Goal: Task Accomplishment & Management: Manage account settings

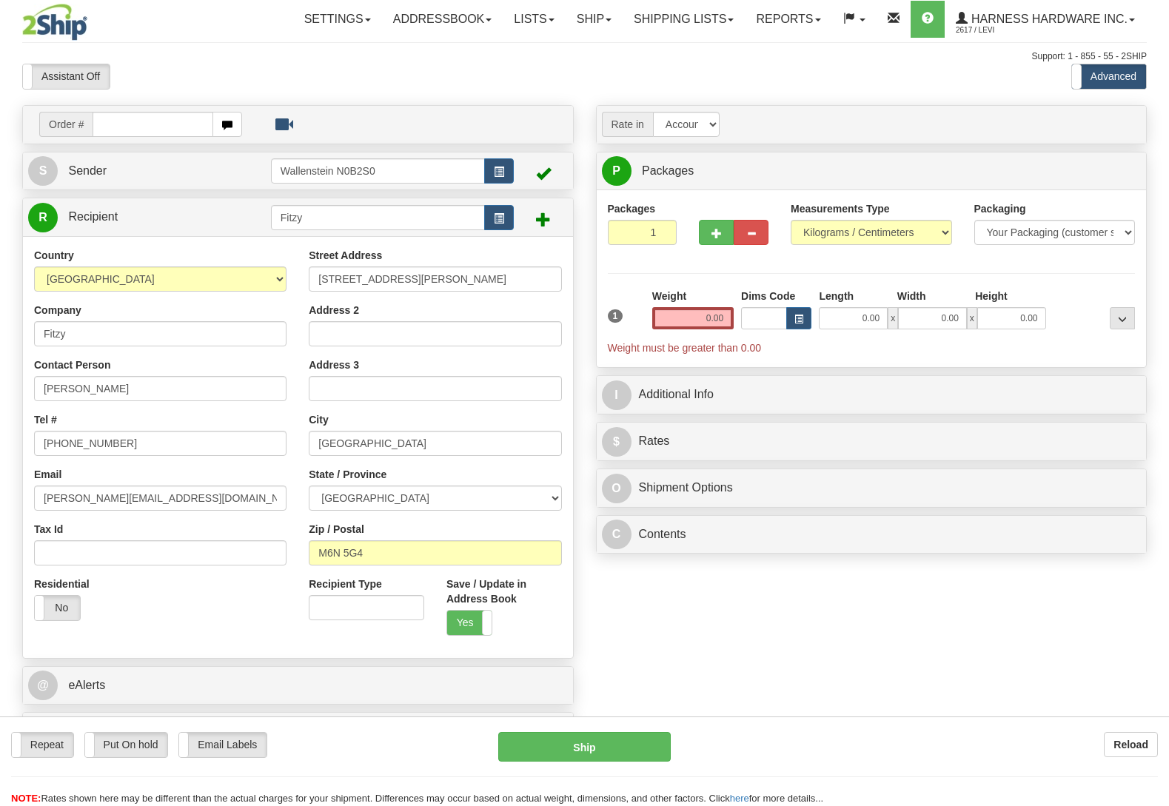
select select "ON"
click at [144, 736] on label "Put On hold" at bounding box center [126, 745] width 83 height 24
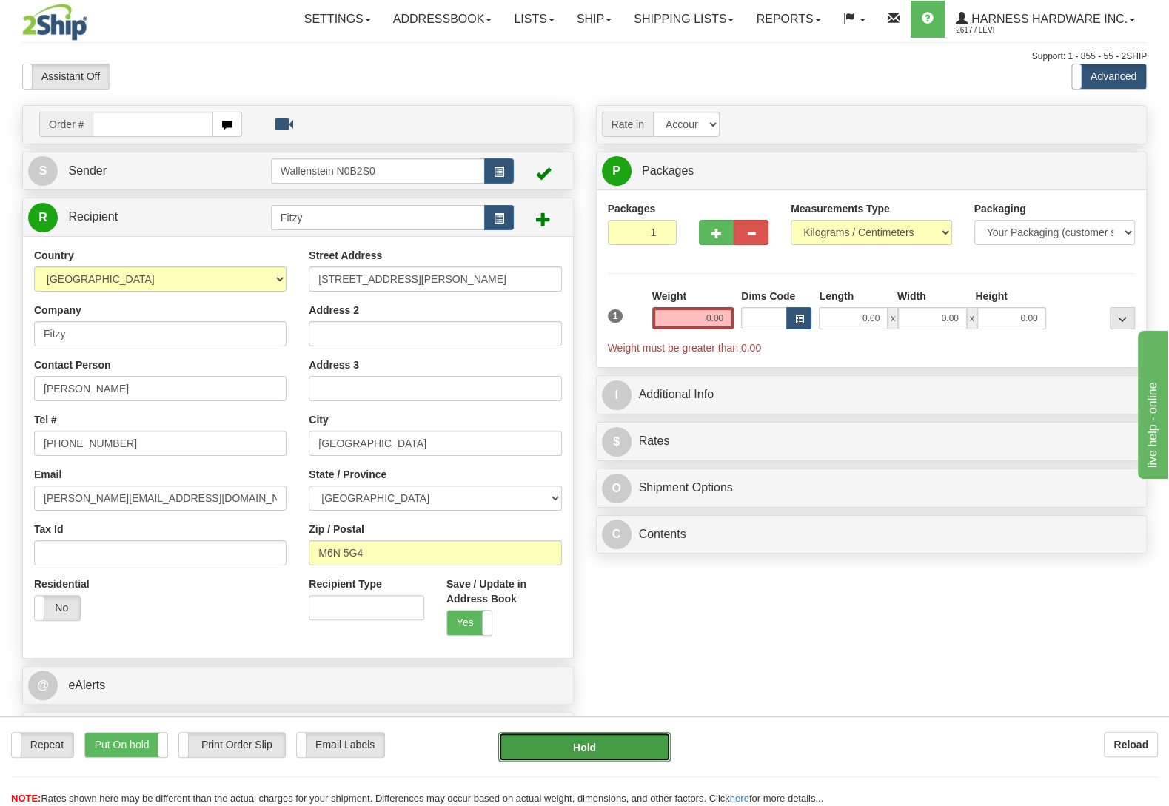
click at [611, 740] on button "Hold" at bounding box center [584, 747] width 172 height 30
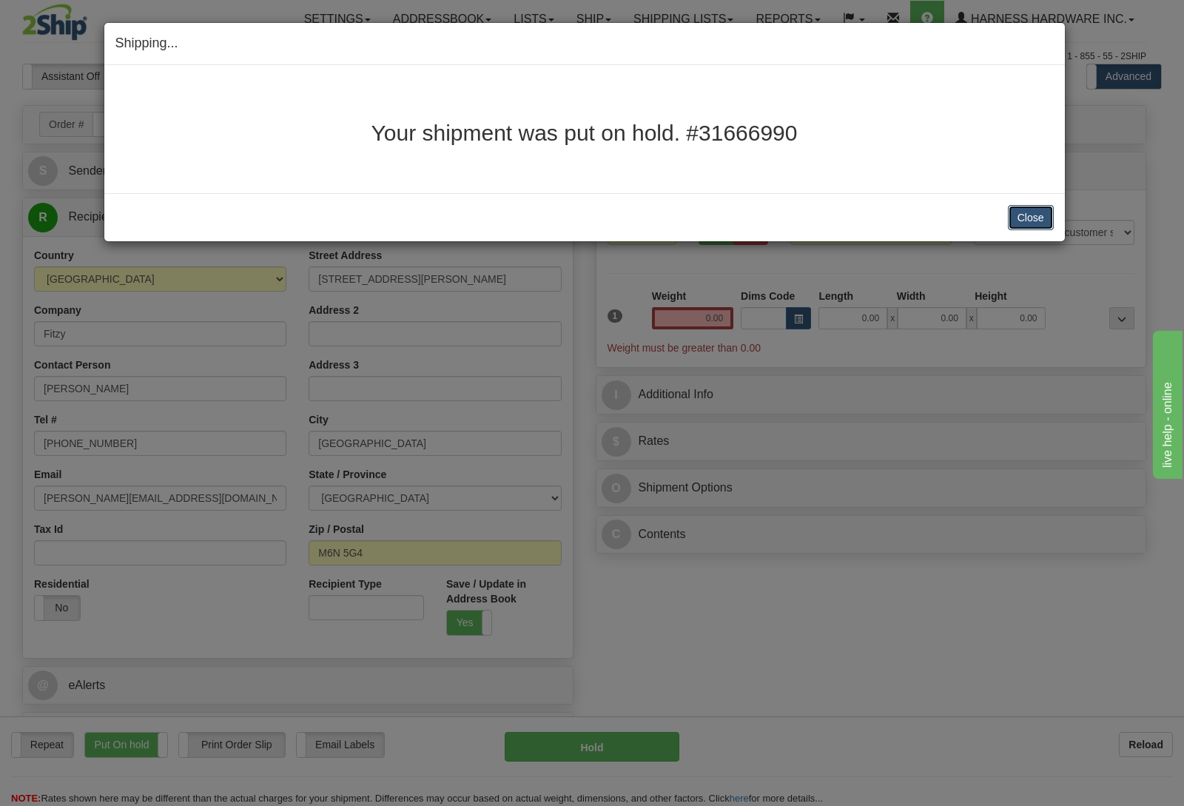
click at [1044, 215] on button "Close" at bounding box center [1031, 217] width 46 height 25
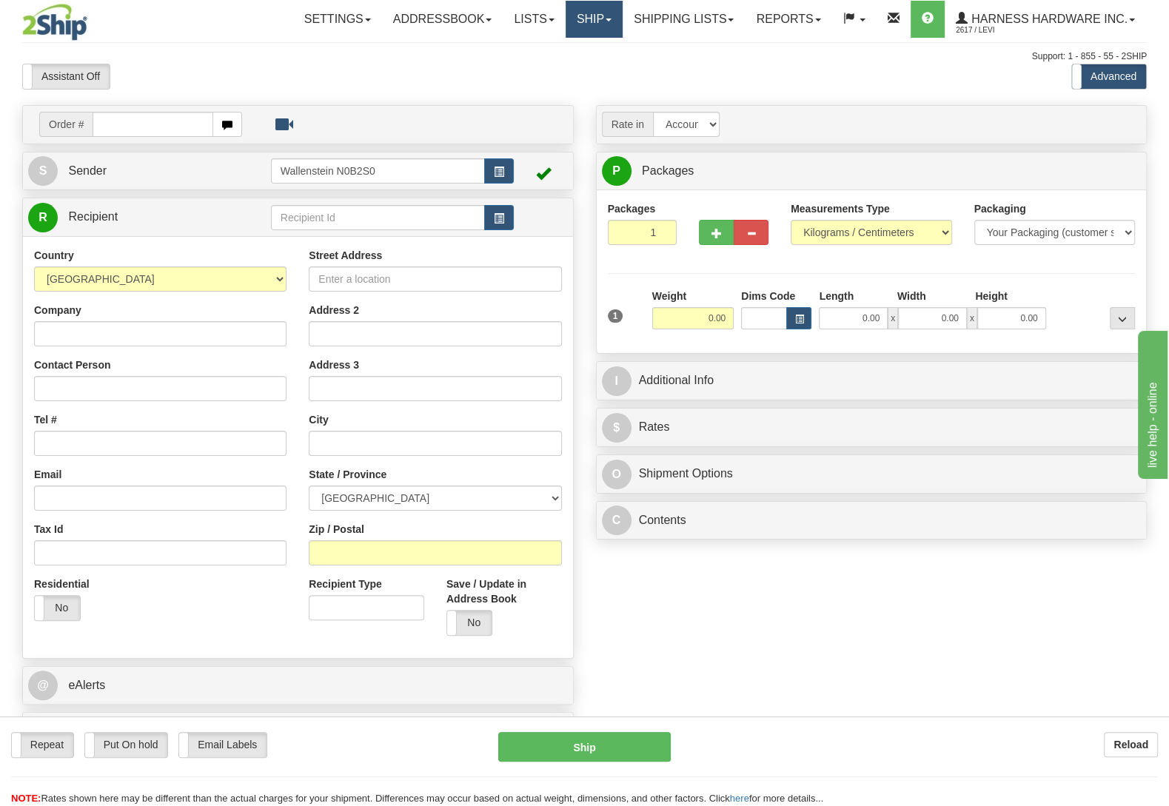
click at [599, 16] on link "Ship" at bounding box center [593, 19] width 57 height 37
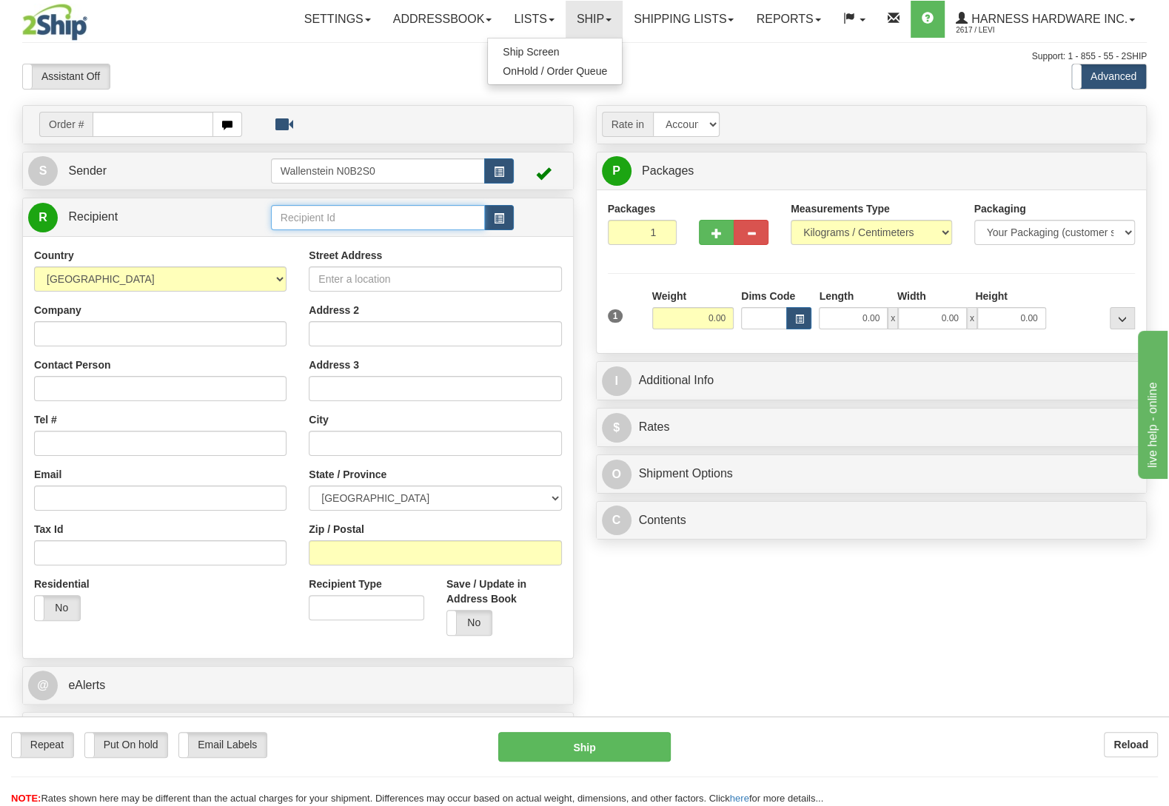
click at [352, 218] on input "text" at bounding box center [378, 217] width 214 height 25
type input "pior"
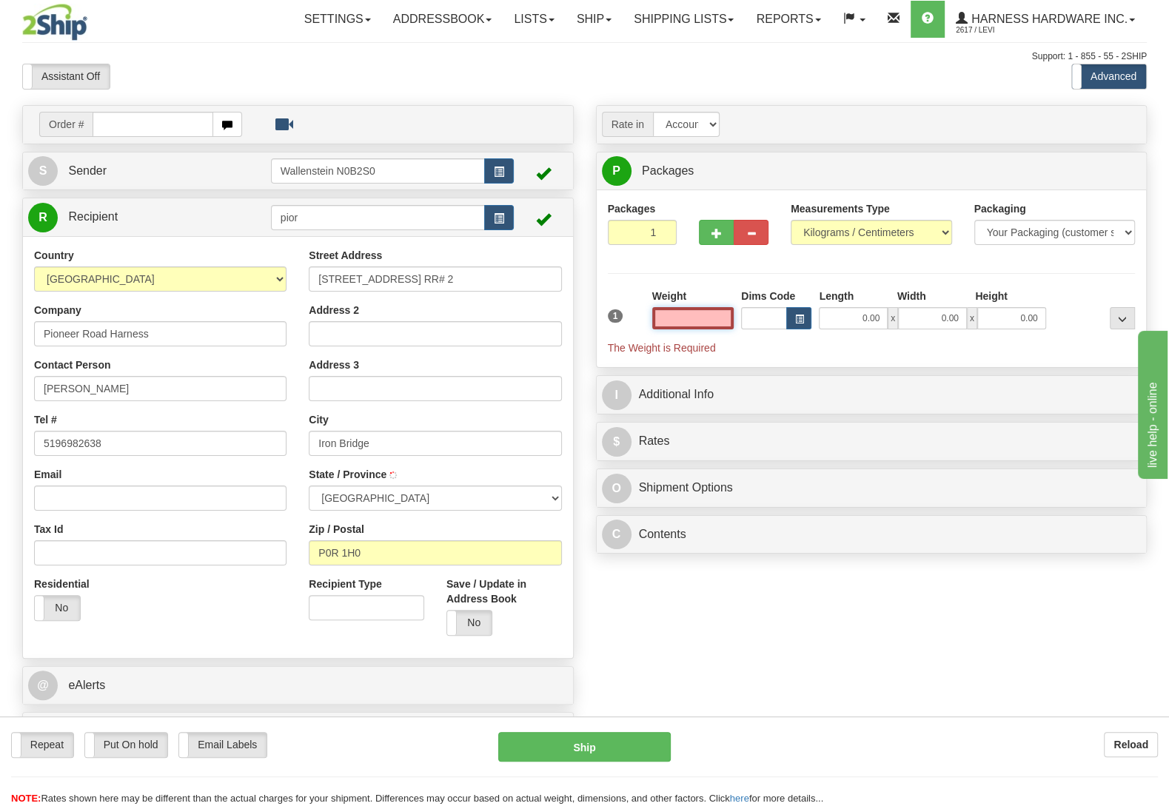
type input "IRON BRIDGE"
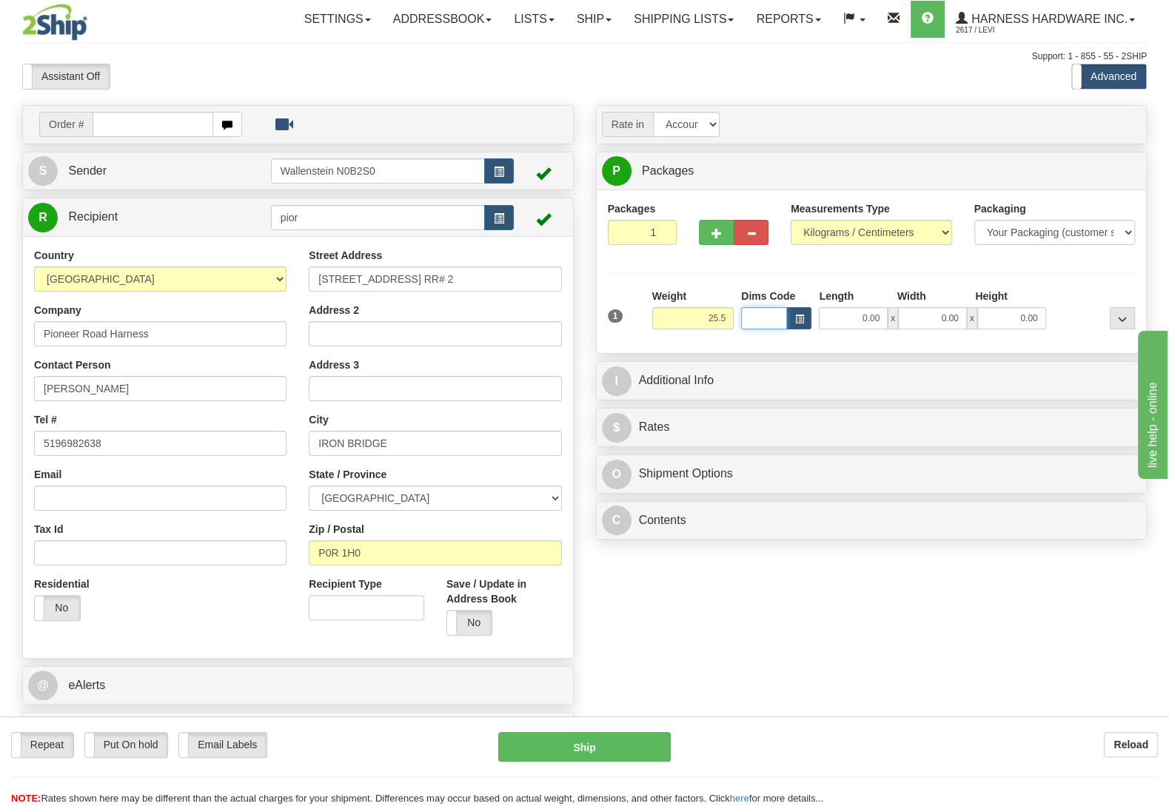
type input "25.50"
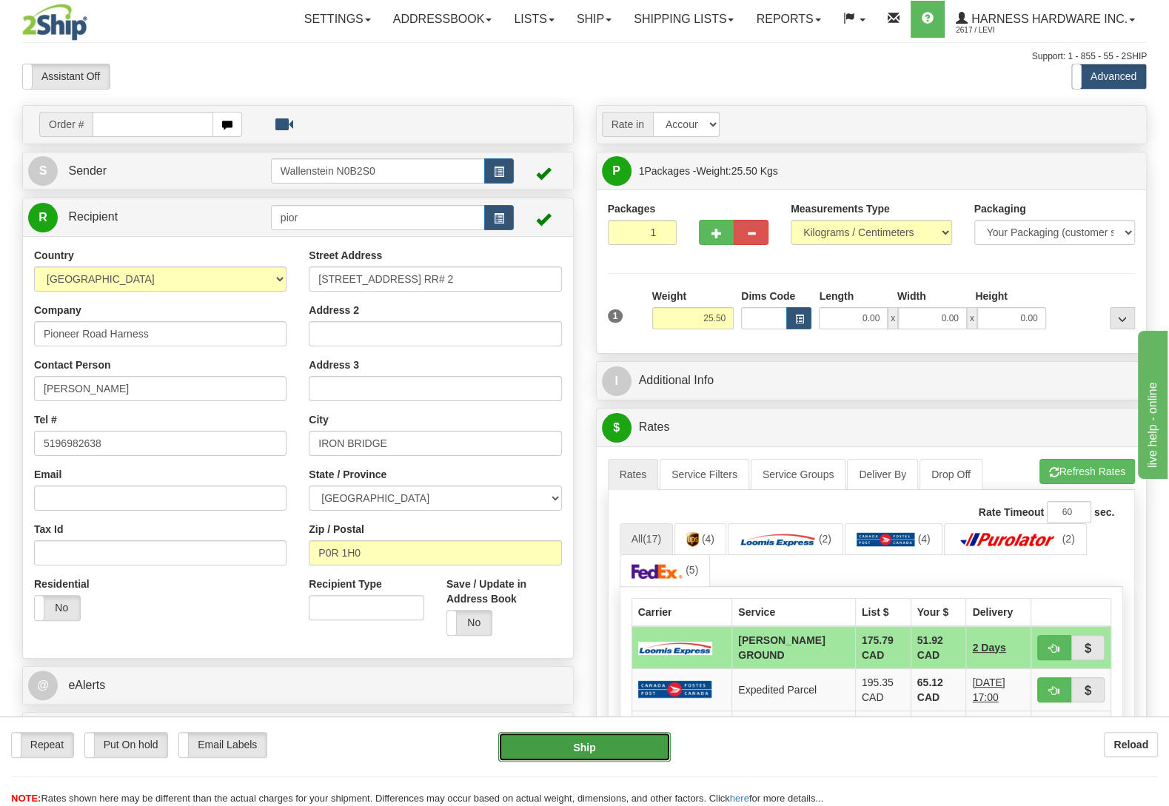
click at [563, 744] on button "Ship" at bounding box center [584, 747] width 172 height 30
type input "DD"
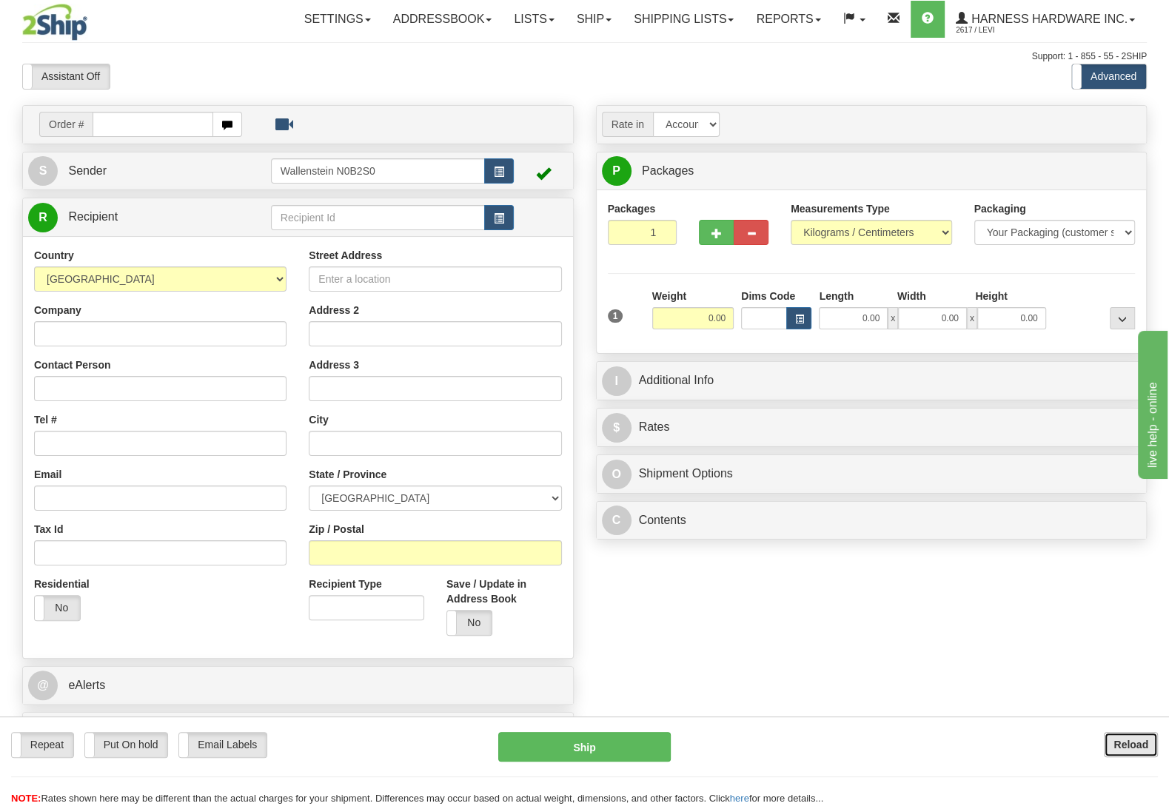
click at [1135, 748] on b "Reload" at bounding box center [1130, 745] width 35 height 12
click at [301, 221] on input "text" at bounding box center [378, 217] width 214 height 25
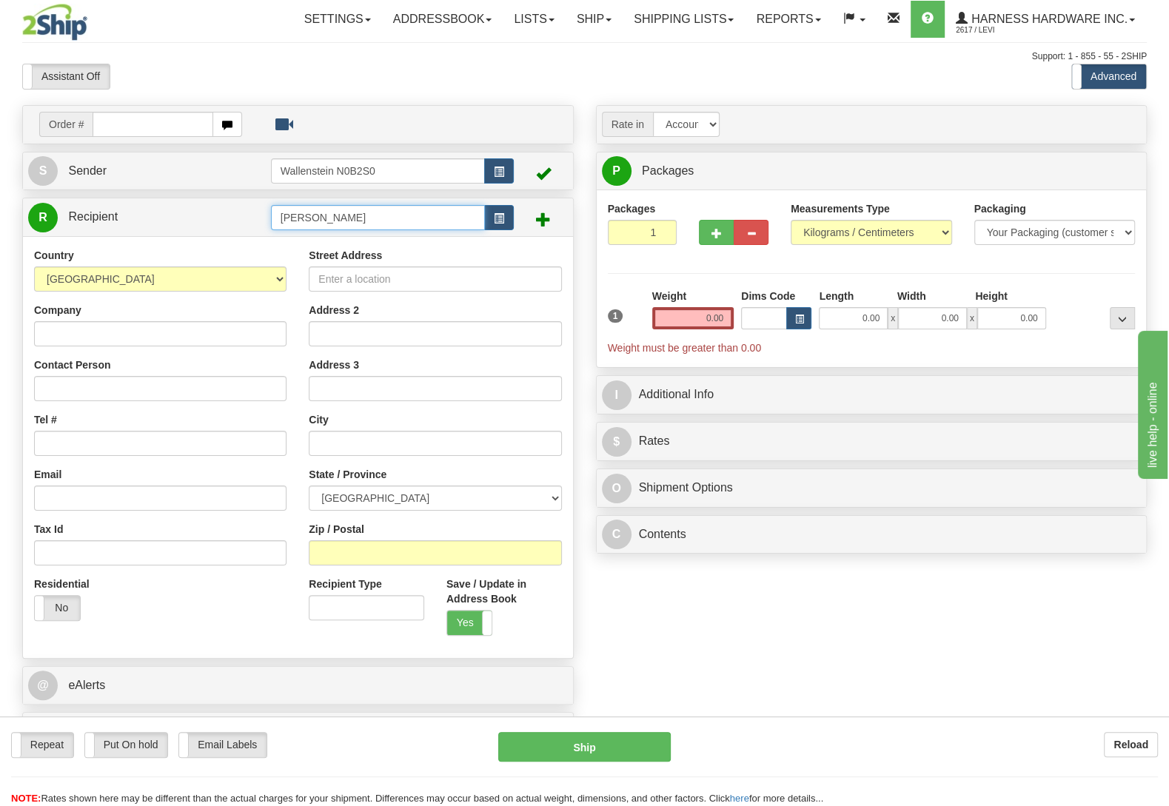
click at [332, 215] on input "JON" at bounding box center [378, 217] width 214 height 25
type input "JONM"
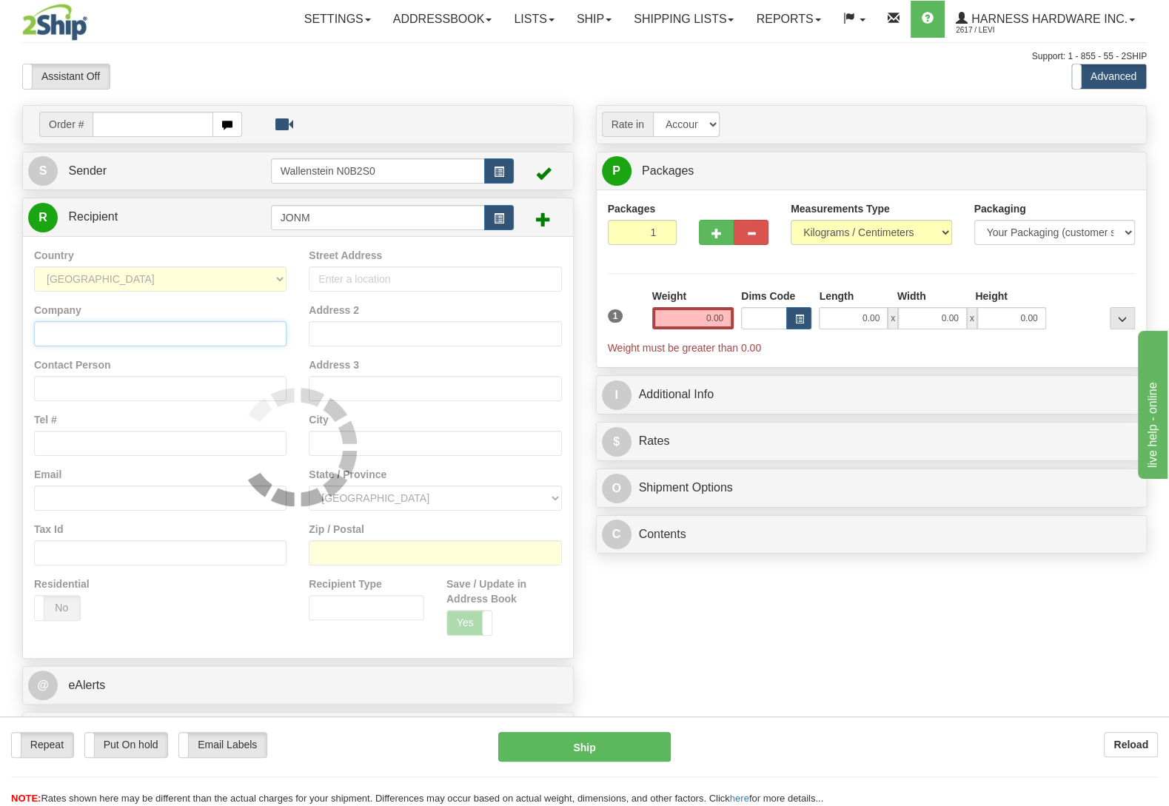
click at [95, 338] on input "Company" at bounding box center [160, 333] width 252 height 25
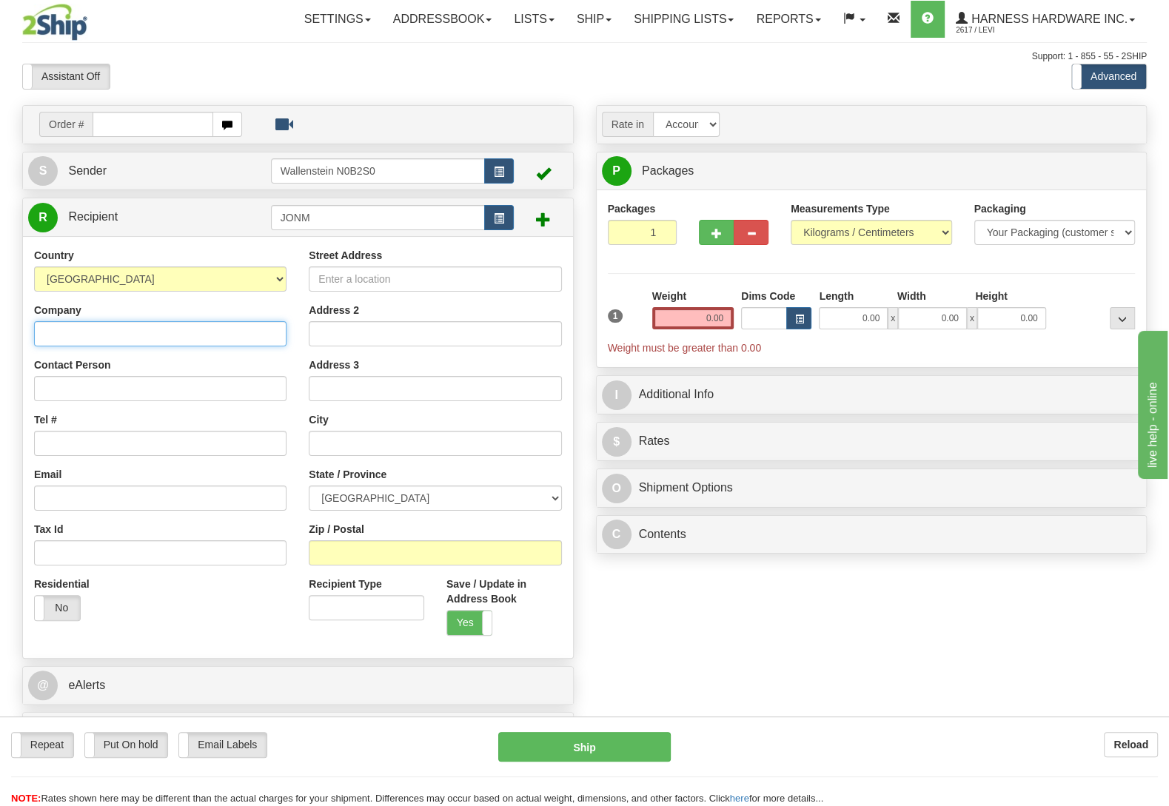
click at [125, 326] on input "Company" at bounding box center [160, 333] width 252 height 25
paste input "Jonathon Martin"
type input "Jonathon Martin"
click at [96, 385] on input "Contact Person" at bounding box center [160, 388] width 252 height 25
paste input "Jonathon Martin"
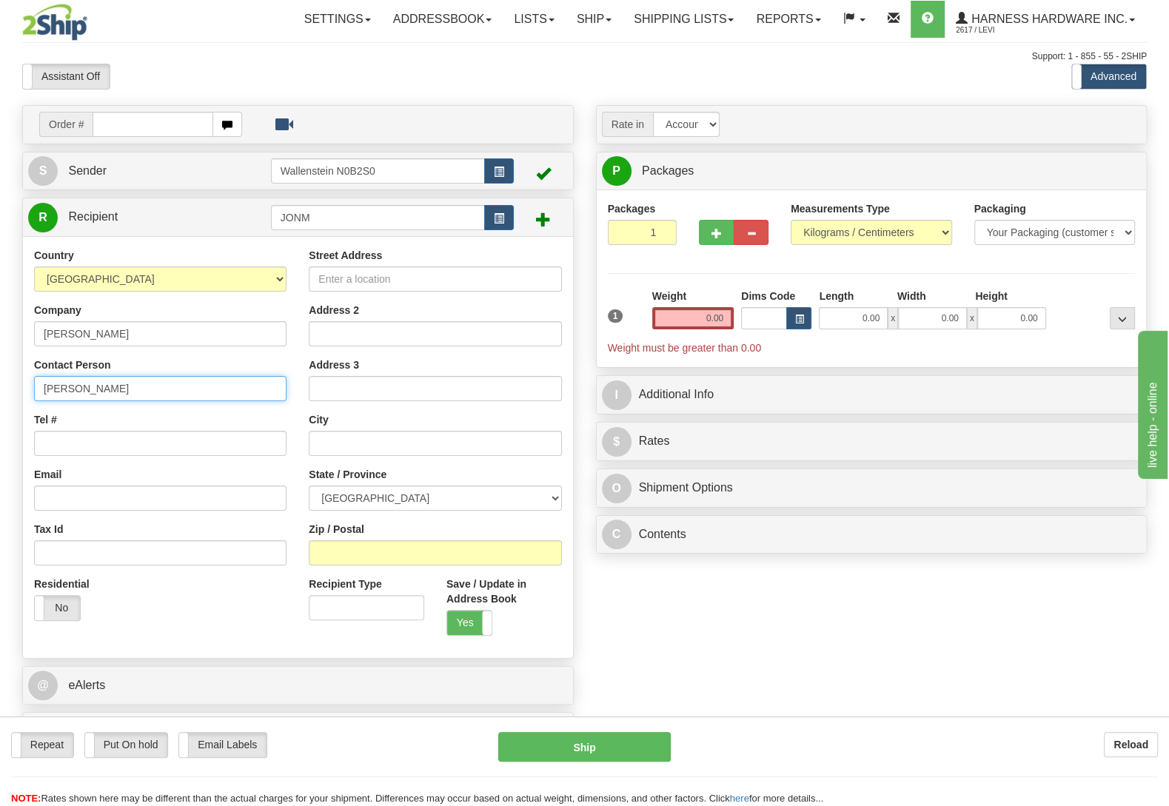
type input "Jonathon Martin"
click at [336, 557] on input "Zip / Postal" at bounding box center [435, 552] width 252 height 25
paste input "N0C 1L0"
type input "N0C 1L0"
click at [685, 600] on div "Order # S Sender" at bounding box center [584, 432] width 1147 height 654
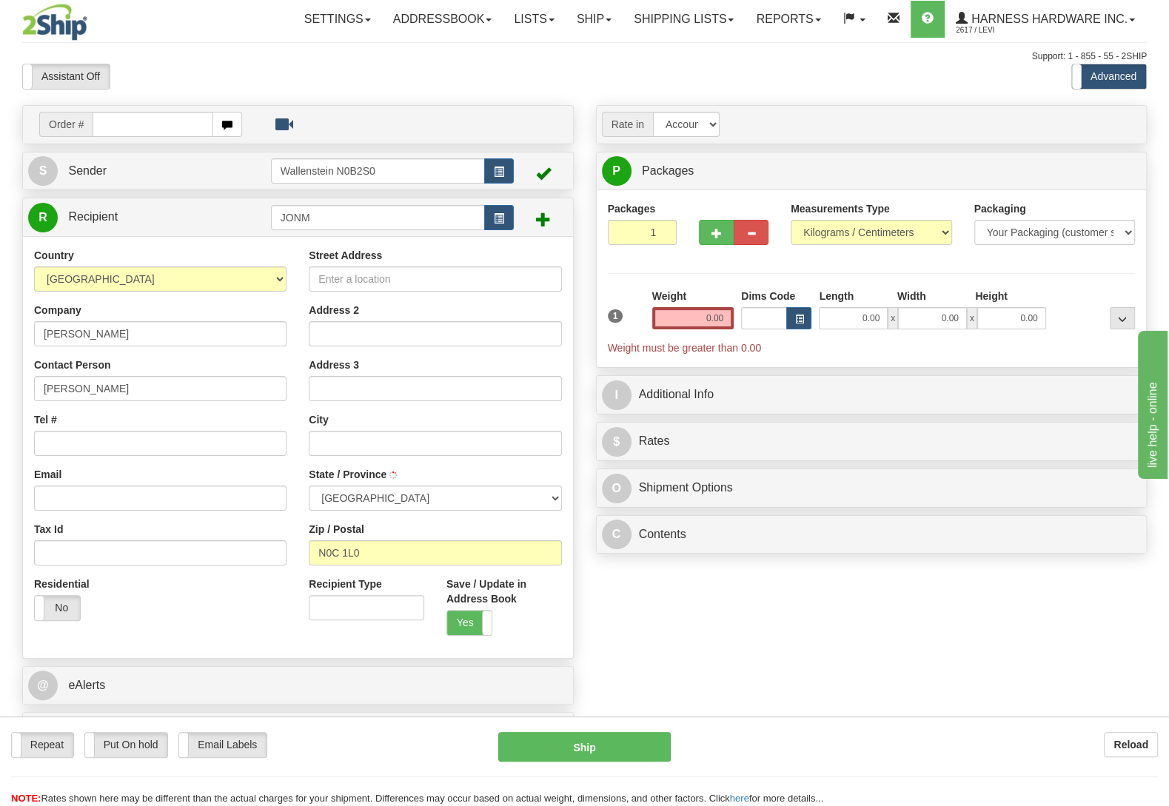
type input "PROTON STATION"
select select "ON"
click at [517, 281] on input "Street Address" at bounding box center [435, 278] width 252 height 25
paste input "245794 Southgate RD 24"
type input "245794 Southgate RD 24"
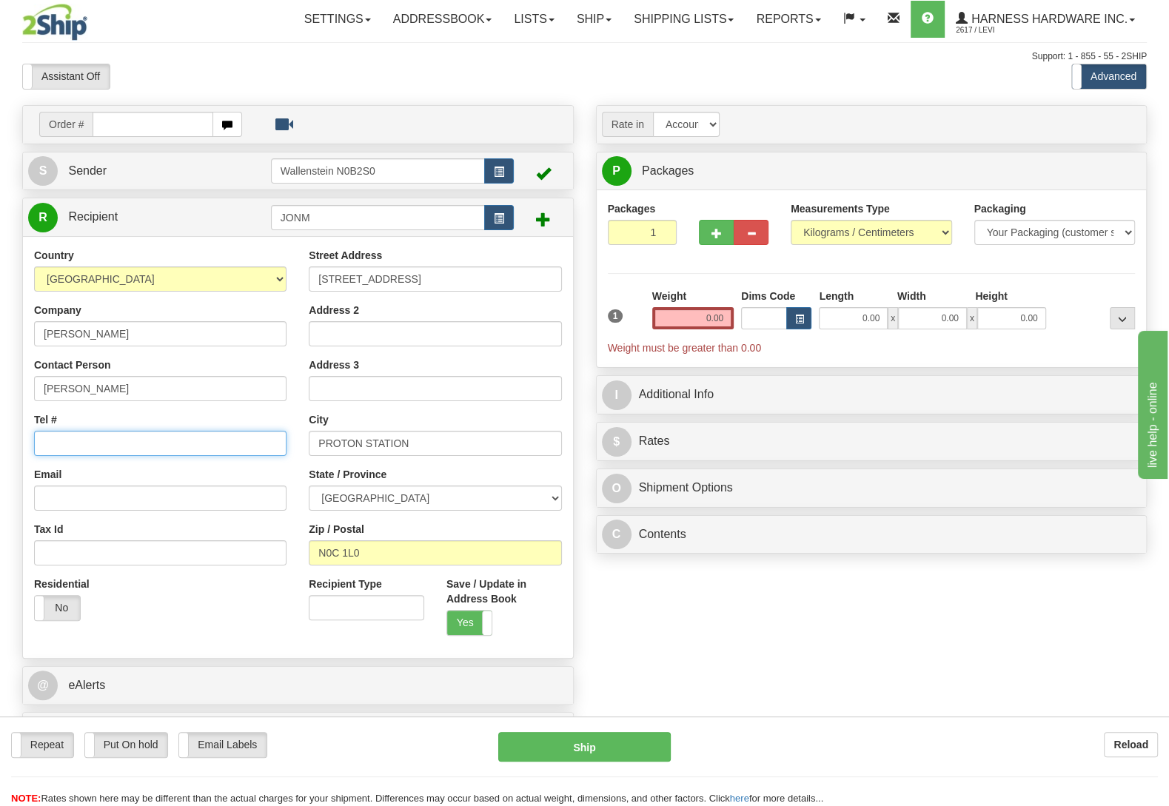
click at [121, 437] on input "Tel #" at bounding box center [160, 443] width 252 height 25
type input "(519)379-1795"
click at [680, 313] on input "0.00" at bounding box center [692, 318] width 81 height 22
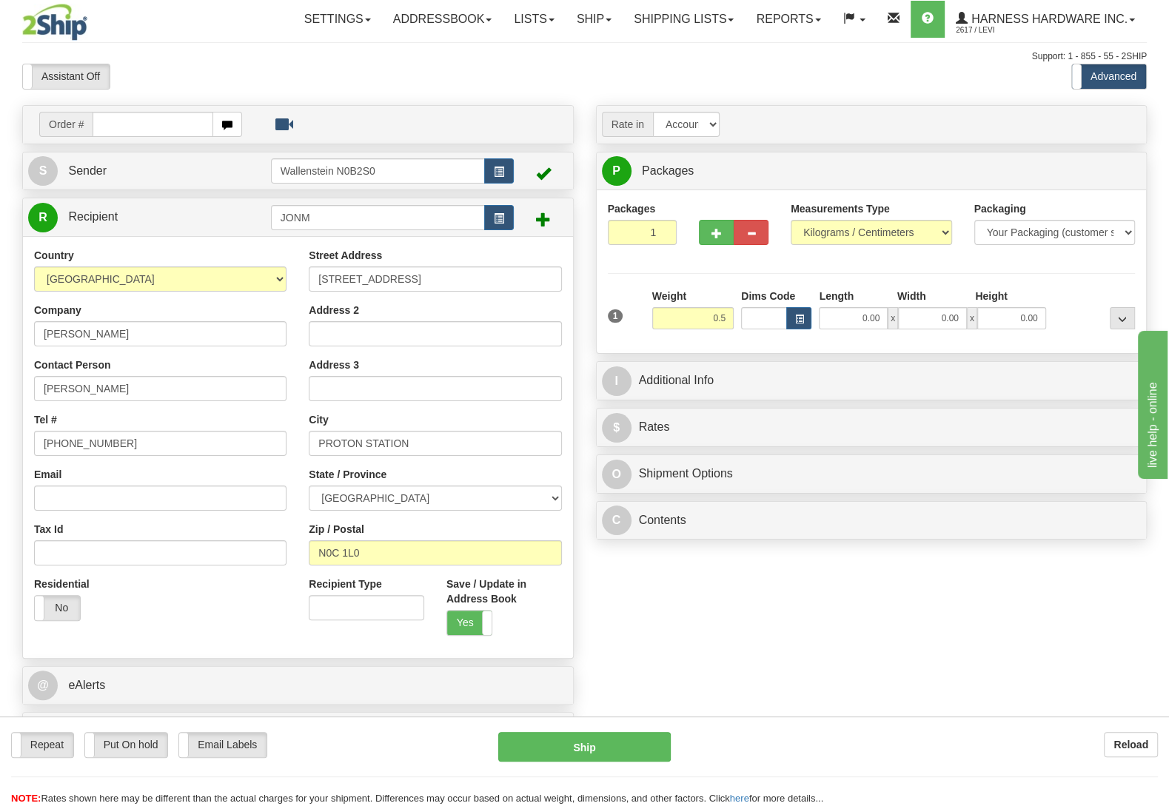
type input "0.50"
click at [1059, 285] on div "Packages 1 1 Measurements Type" at bounding box center [872, 271] width 528 height 141
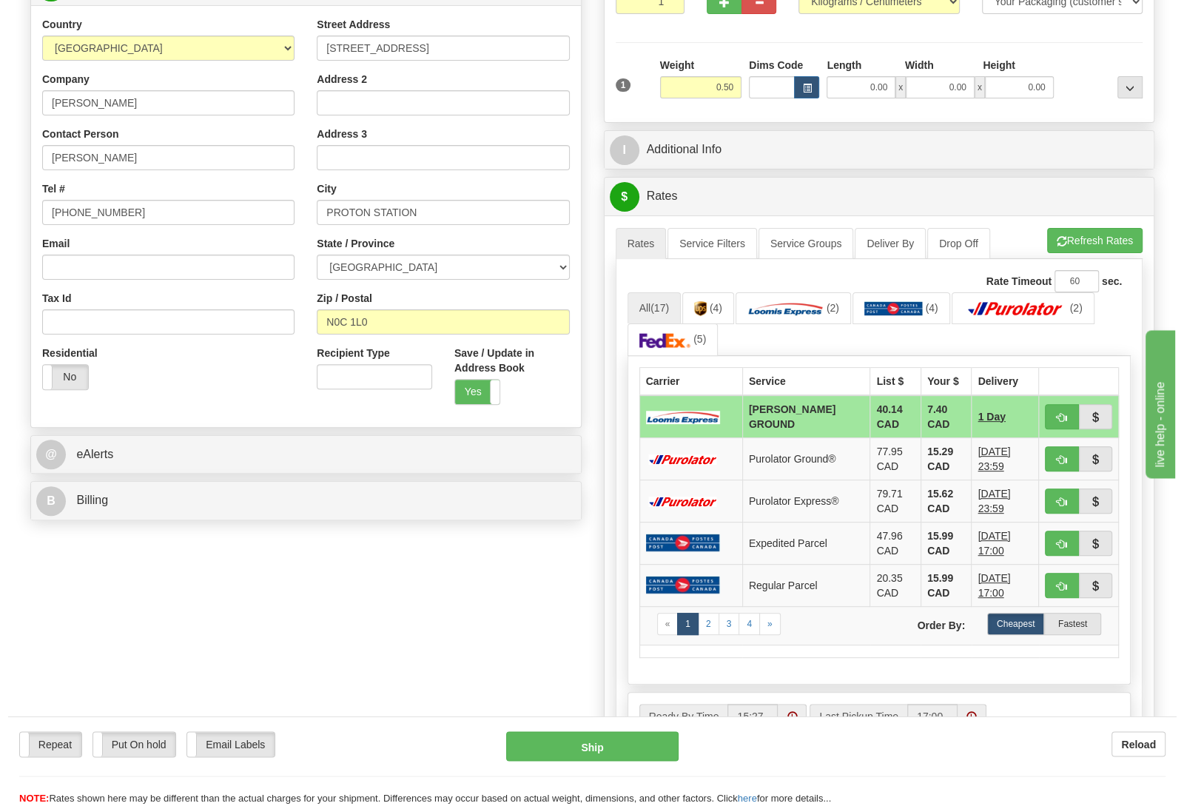
scroll to position [233, 0]
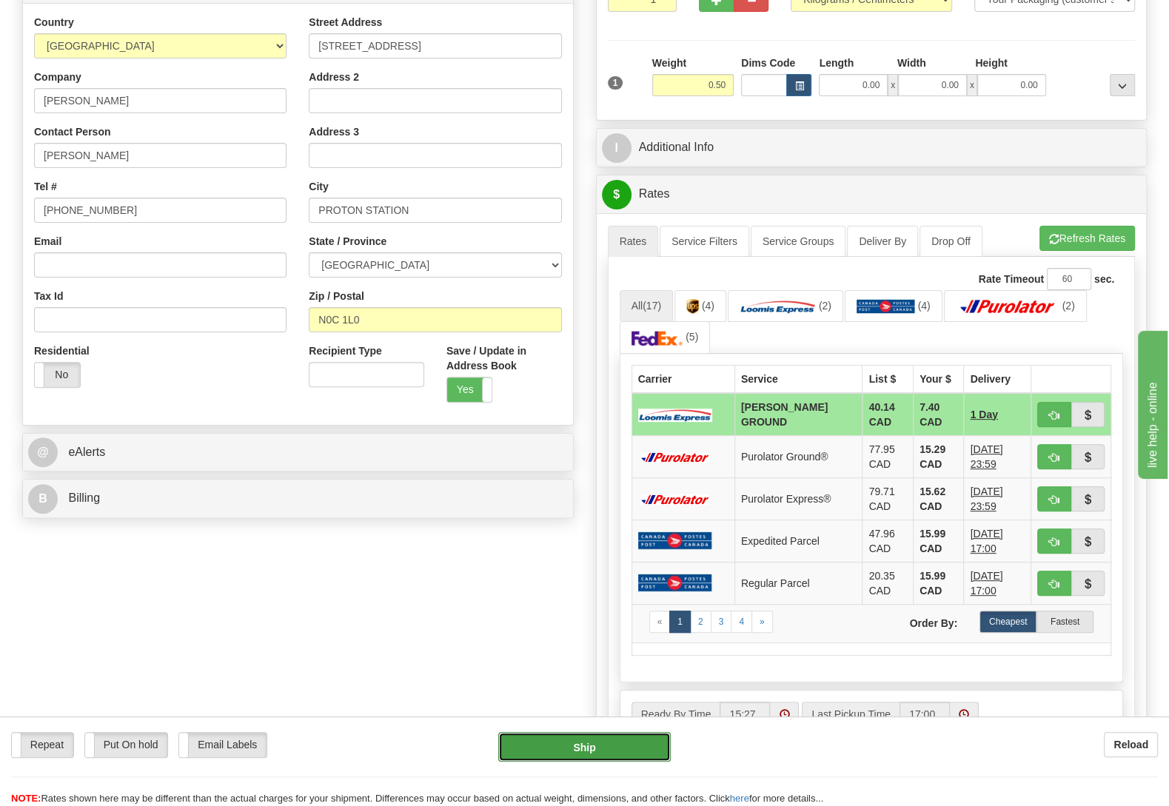
click at [580, 748] on button "Ship" at bounding box center [584, 747] width 172 height 30
type input "DD"
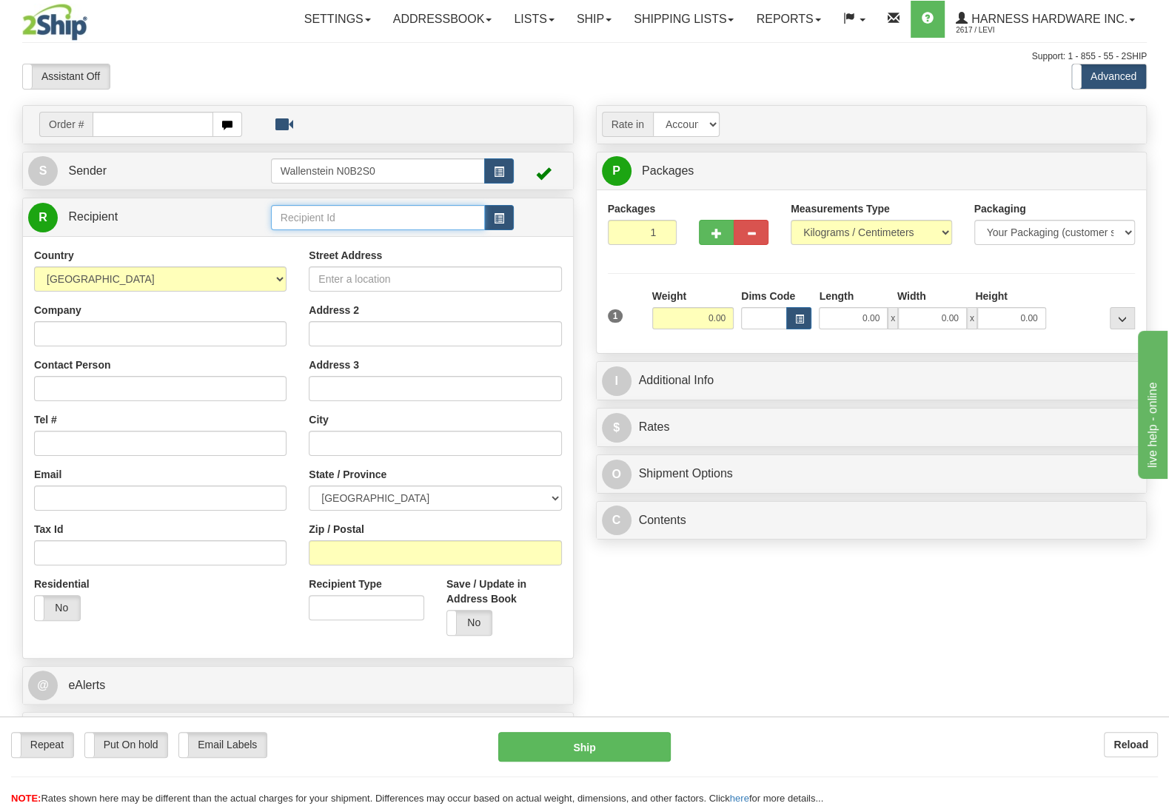
click at [332, 222] on input "text" at bounding box center [378, 217] width 214 height 25
click at [355, 221] on input "text" at bounding box center [378, 217] width 214 height 25
type input "tinh"
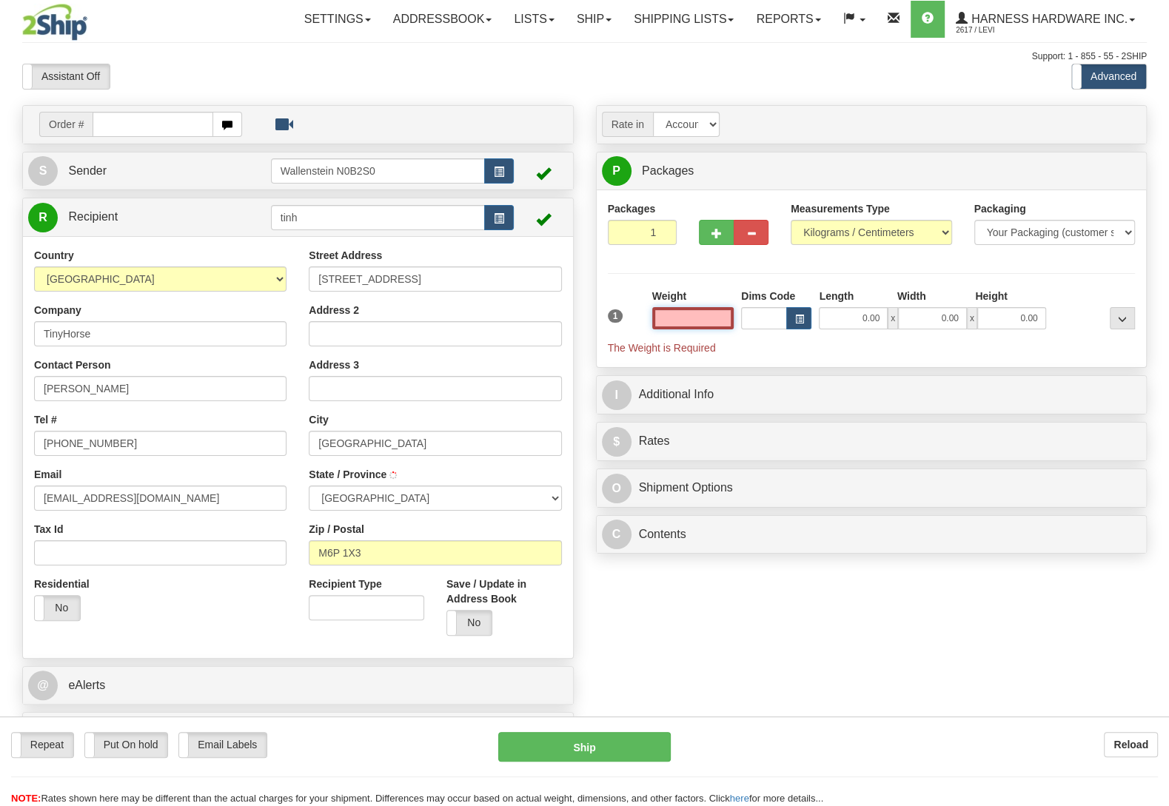
type input "TORONTO"
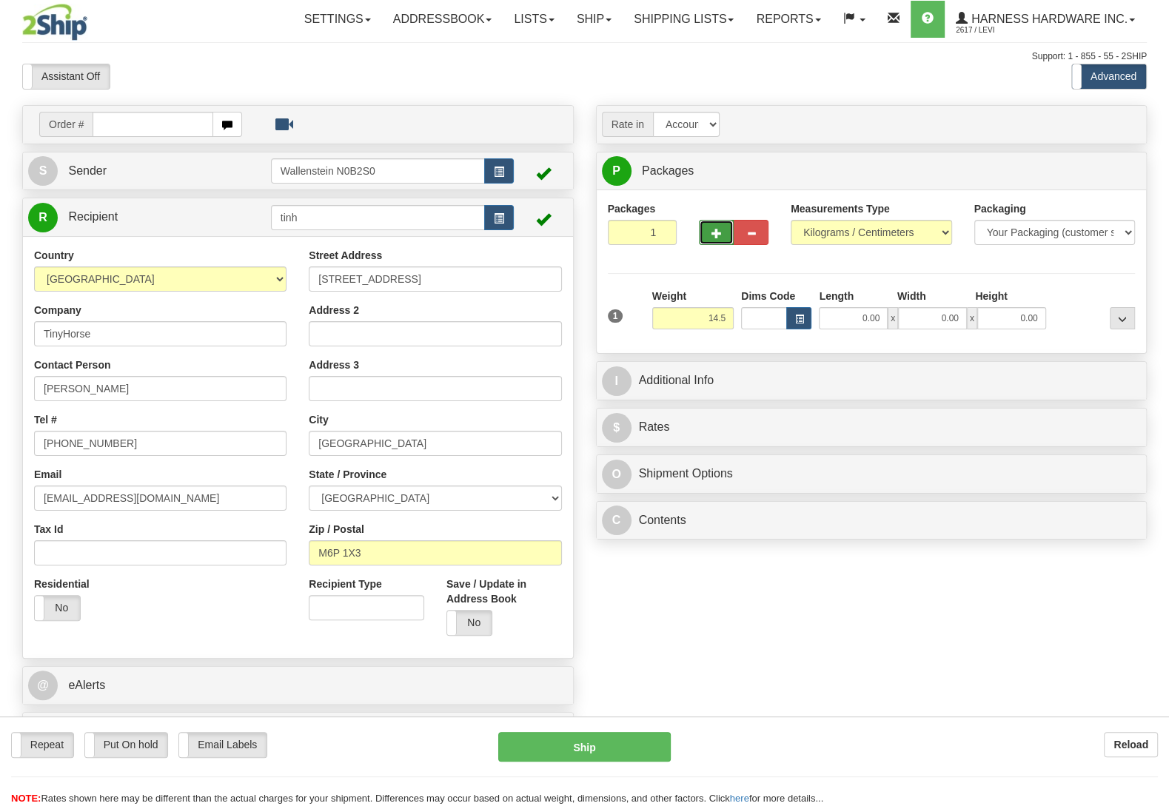
type input "14.50"
click at [718, 232] on span "button" at bounding box center [716, 234] width 10 height 10
radio input "true"
type input "2"
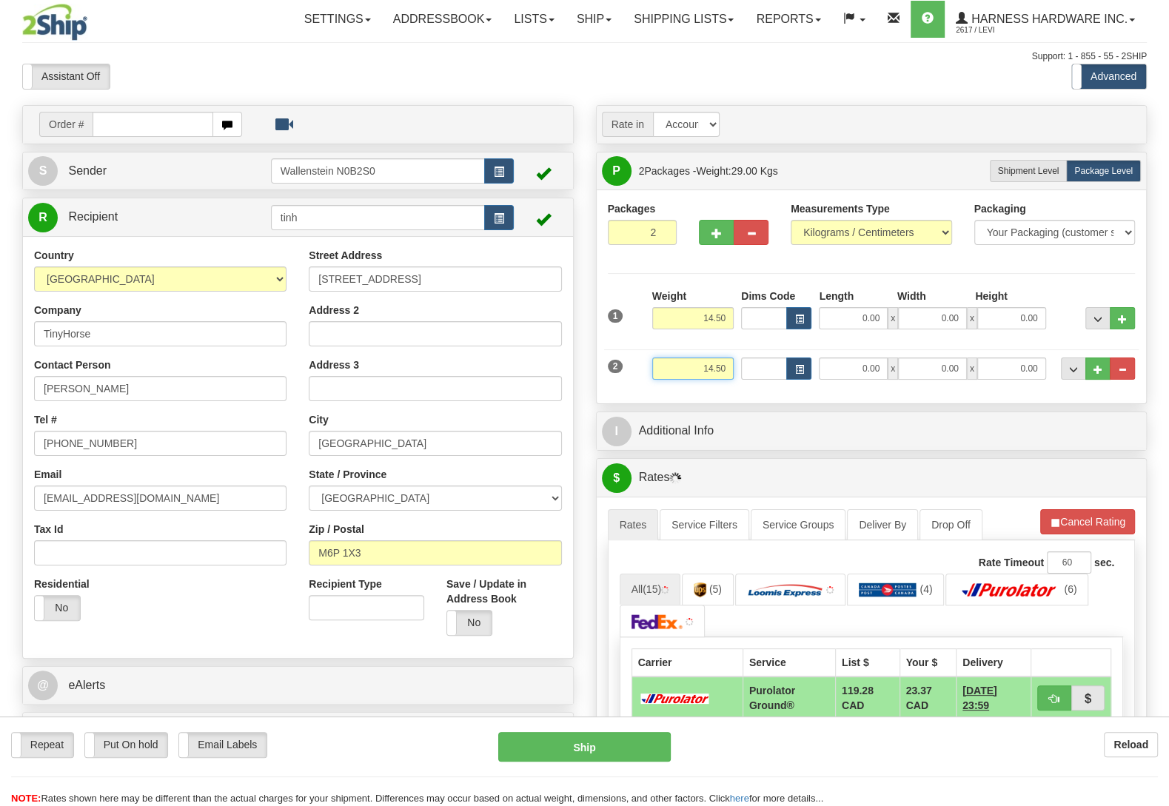
drag, startPoint x: 685, startPoint y: 381, endPoint x: 802, endPoint y: 380, distance: 116.2
click at [734, 380] on input "14.50" at bounding box center [692, 369] width 81 height 22
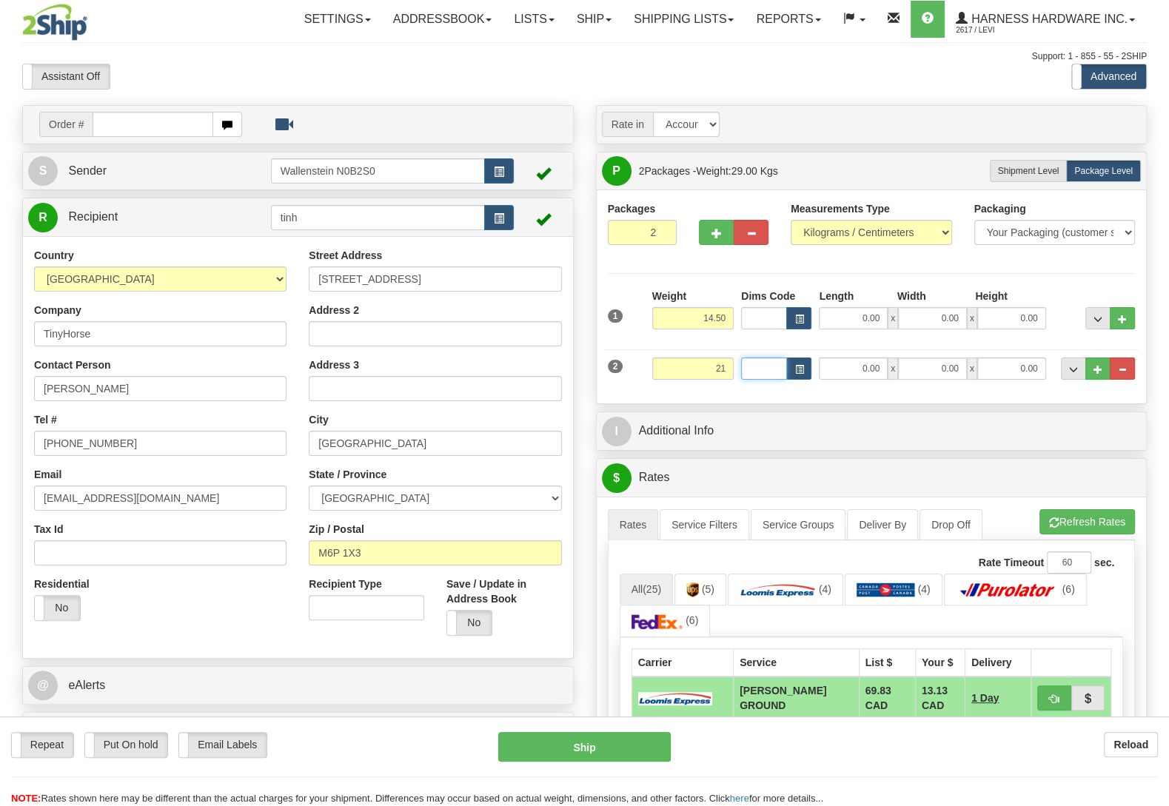
type input "21.00"
click at [1084, 525] on button "Refresh Rates" at bounding box center [1086, 521] width 95 height 25
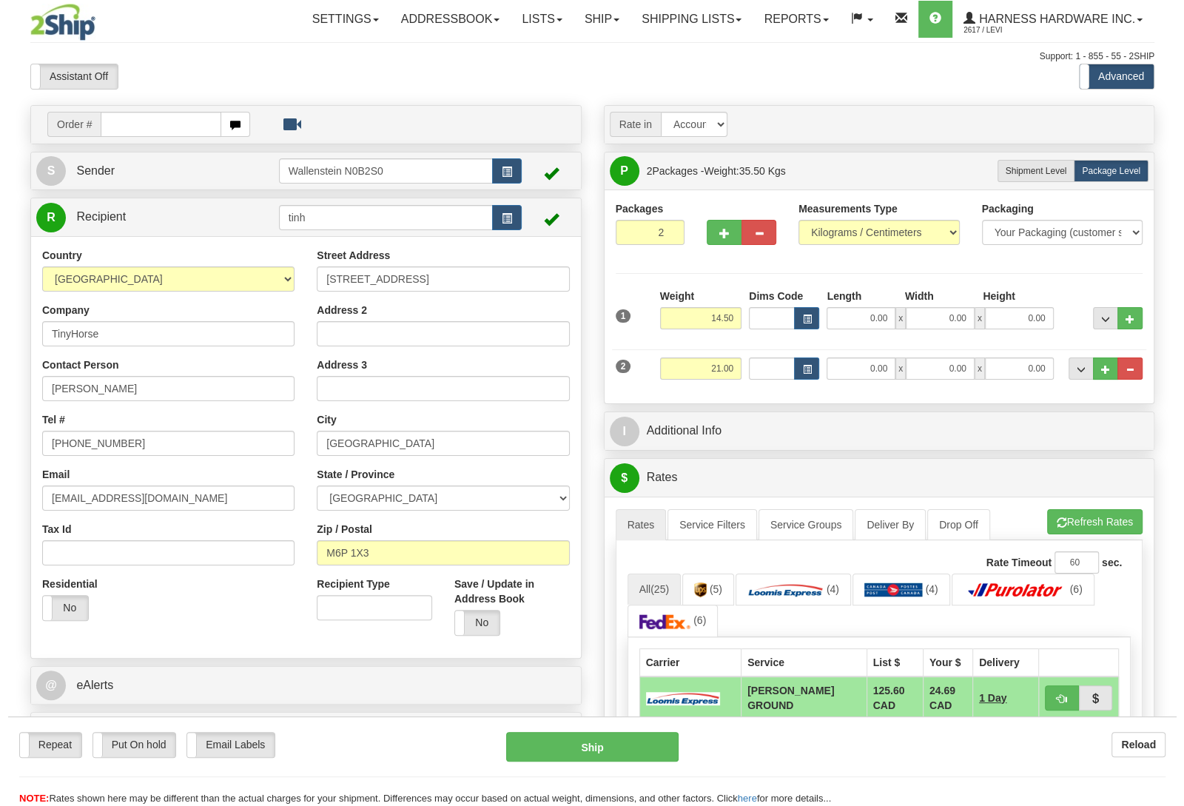
scroll to position [78, 0]
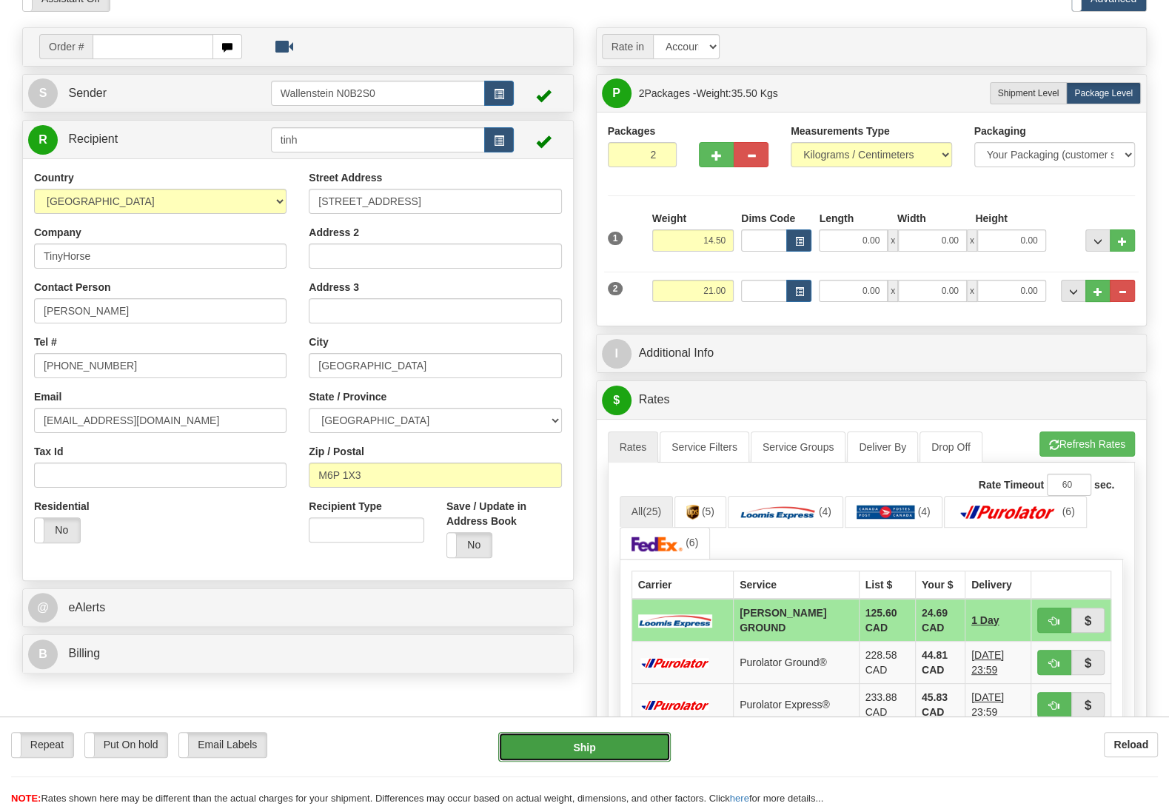
click at [583, 758] on button "Ship" at bounding box center [584, 747] width 172 height 30
type input "DD"
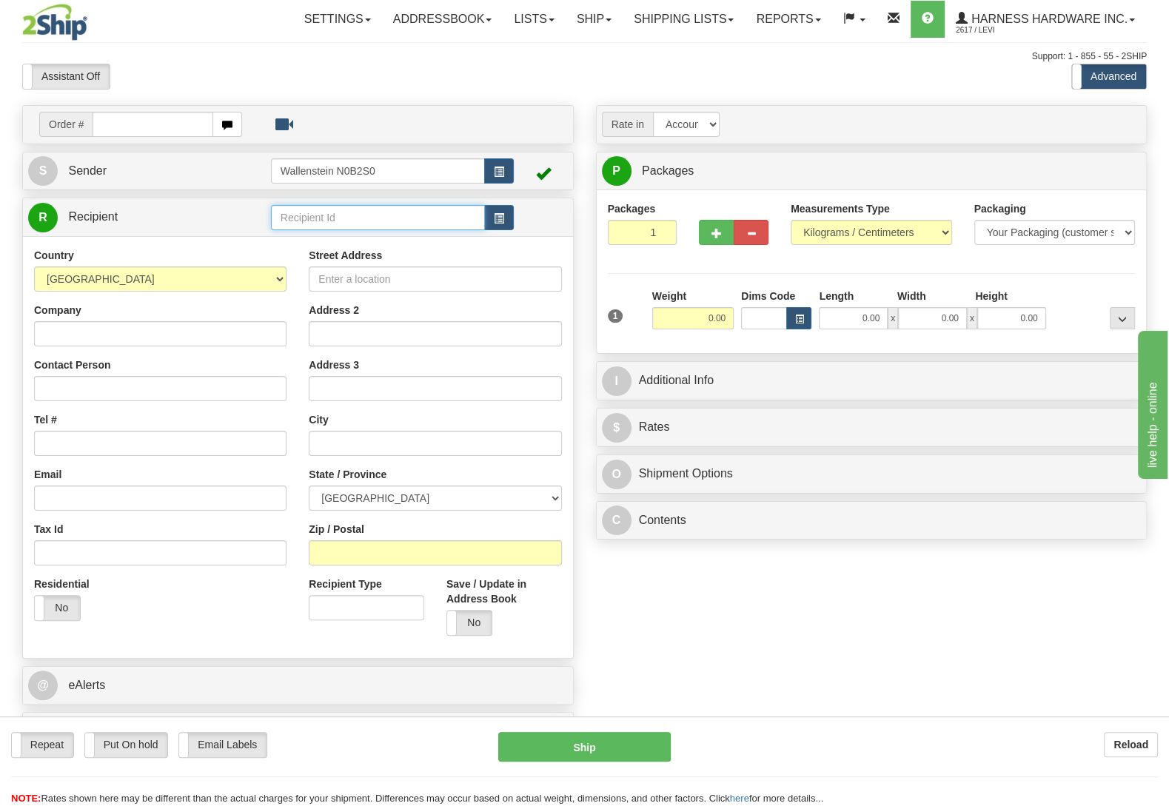
click at [295, 224] on input "text" at bounding box center [378, 217] width 214 height 25
type input "vrs"
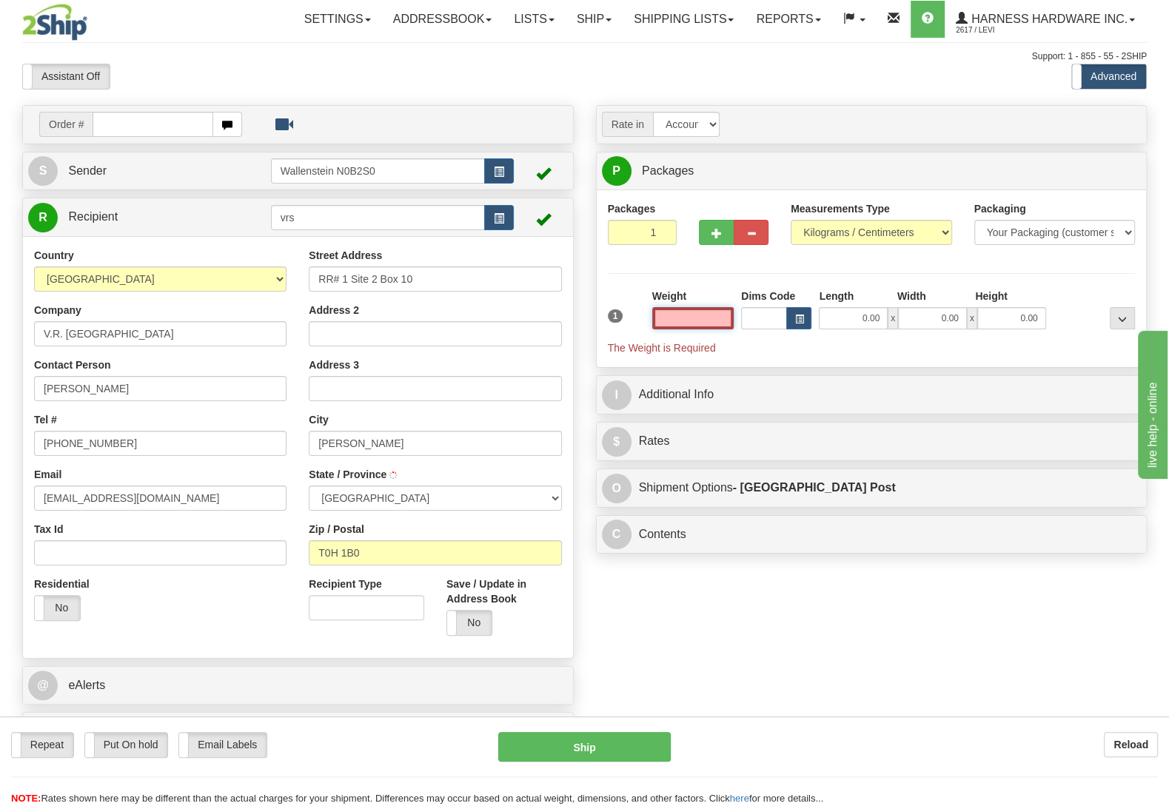
type input "DEBOLT"
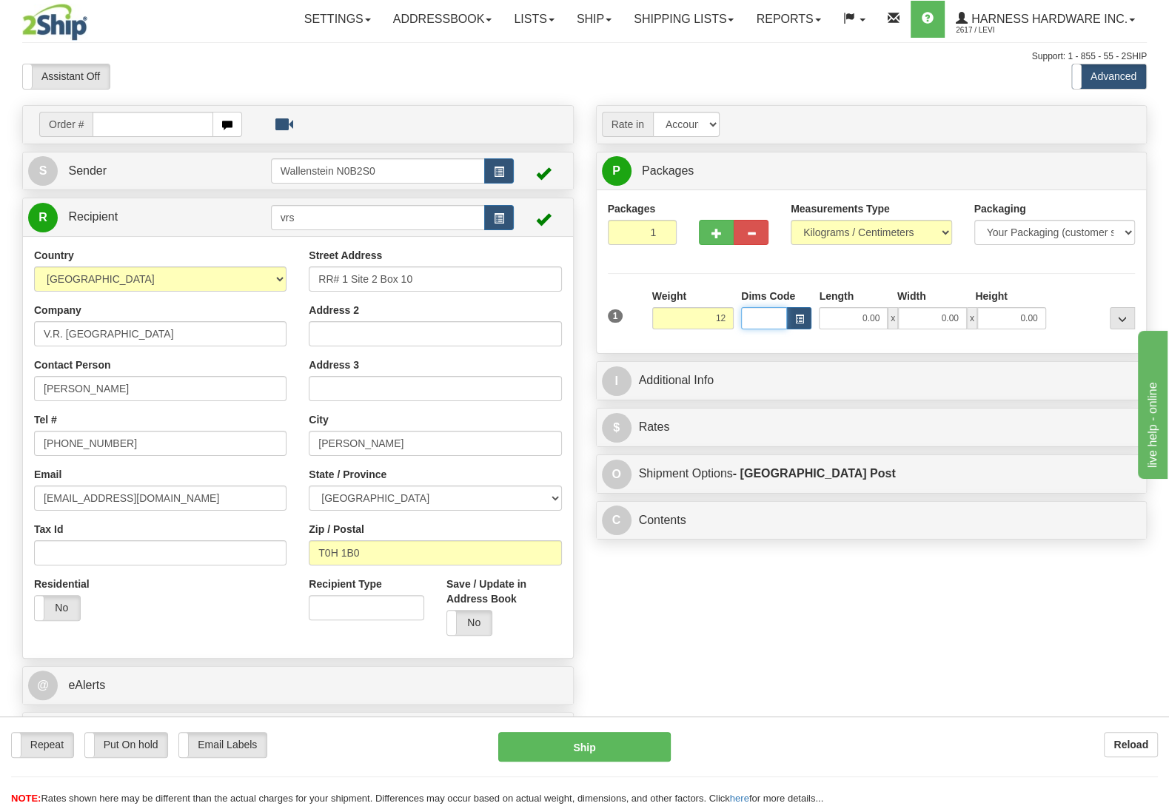
type input "12.00"
type input "DOM.EP"
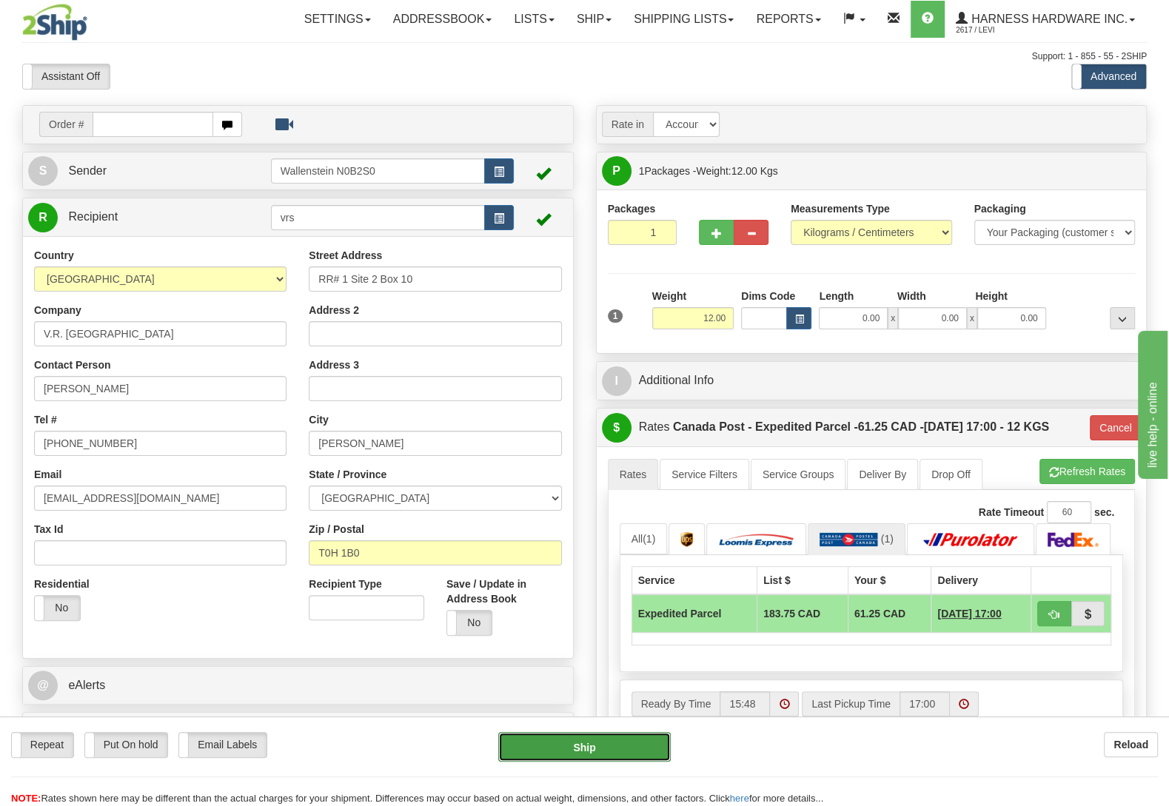
click at [594, 744] on button "Ship" at bounding box center [584, 747] width 172 height 30
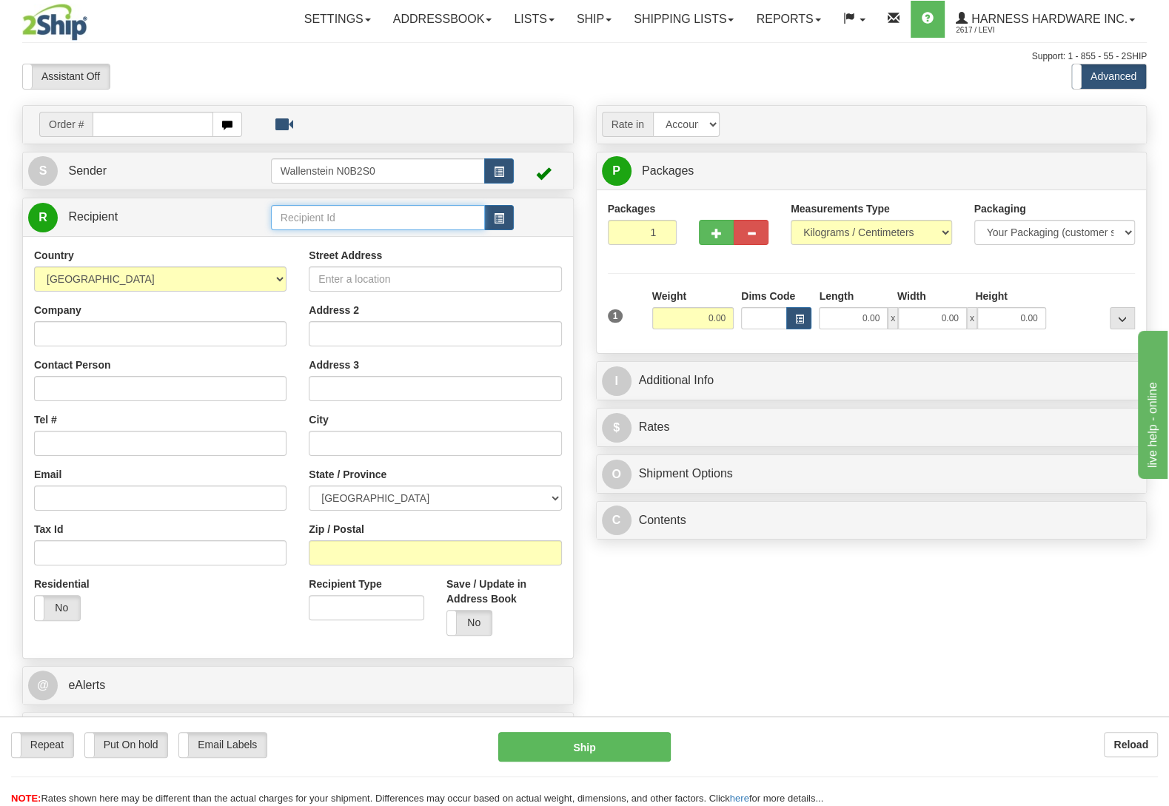
click at [332, 223] on input "text" at bounding box center [378, 217] width 214 height 25
type input "quac"
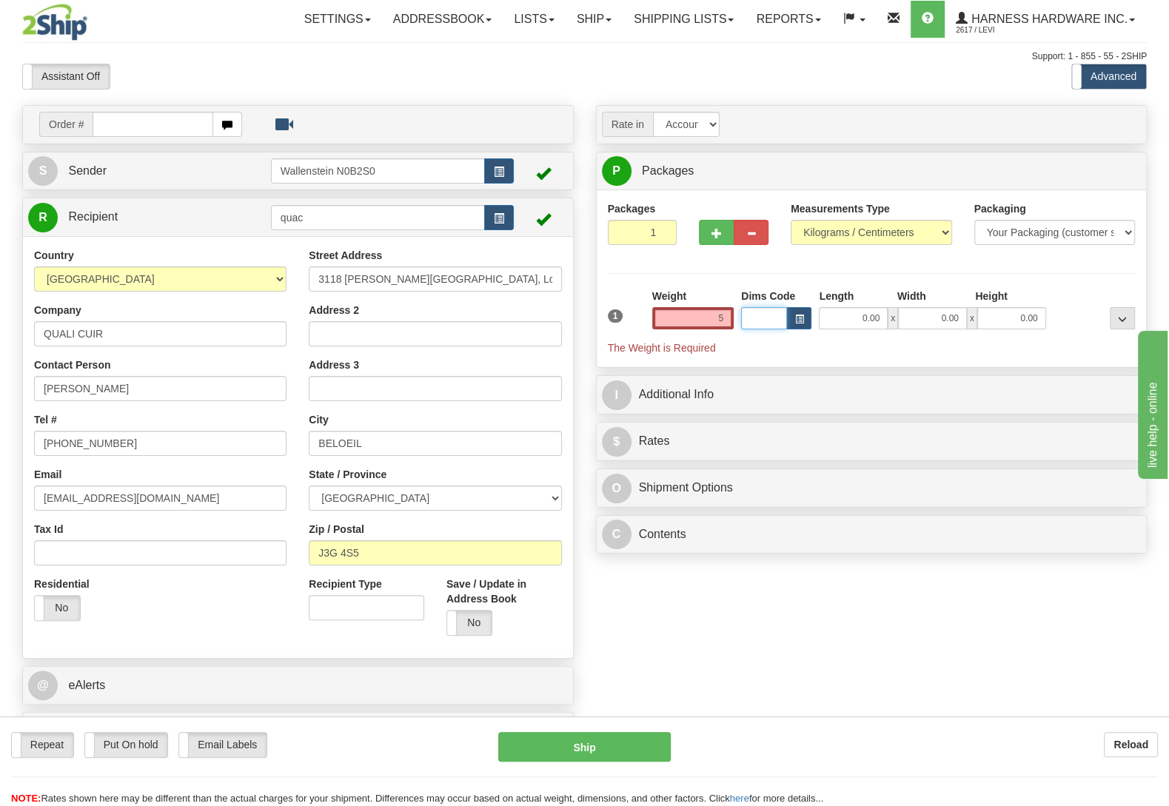
type input "5.00"
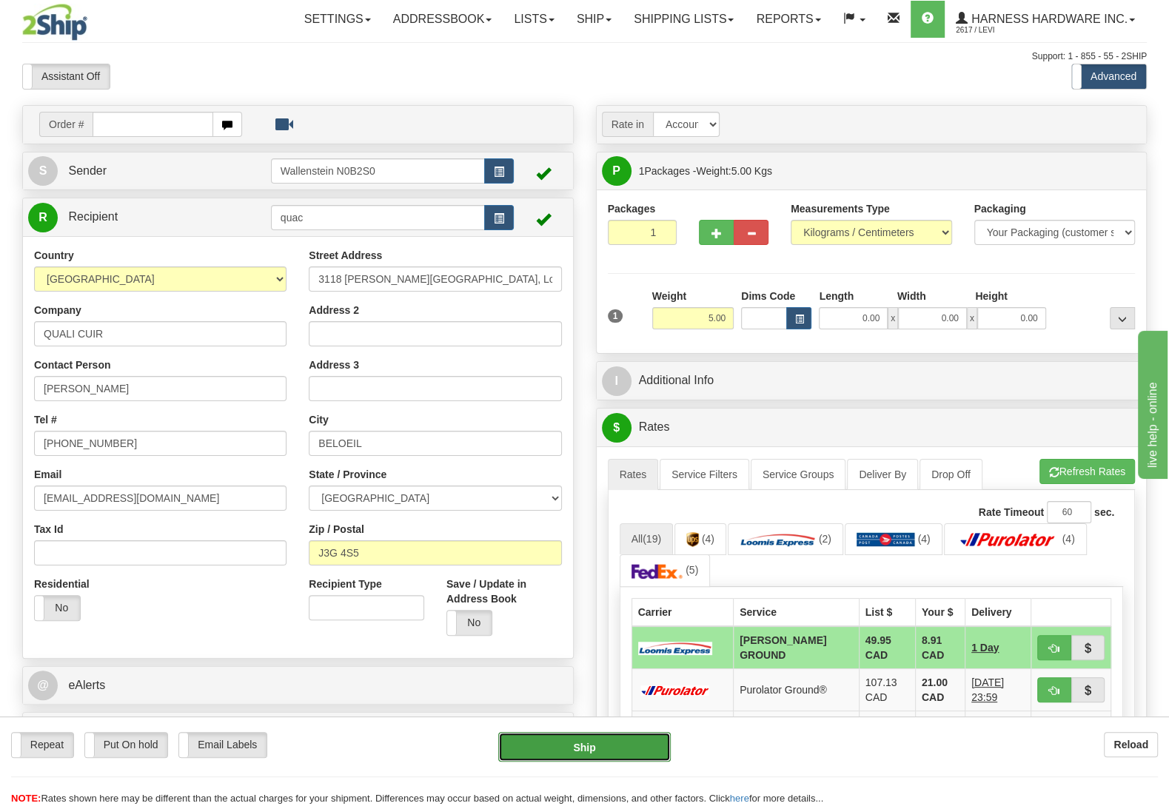
click at [610, 740] on button "Ship" at bounding box center [584, 747] width 172 height 30
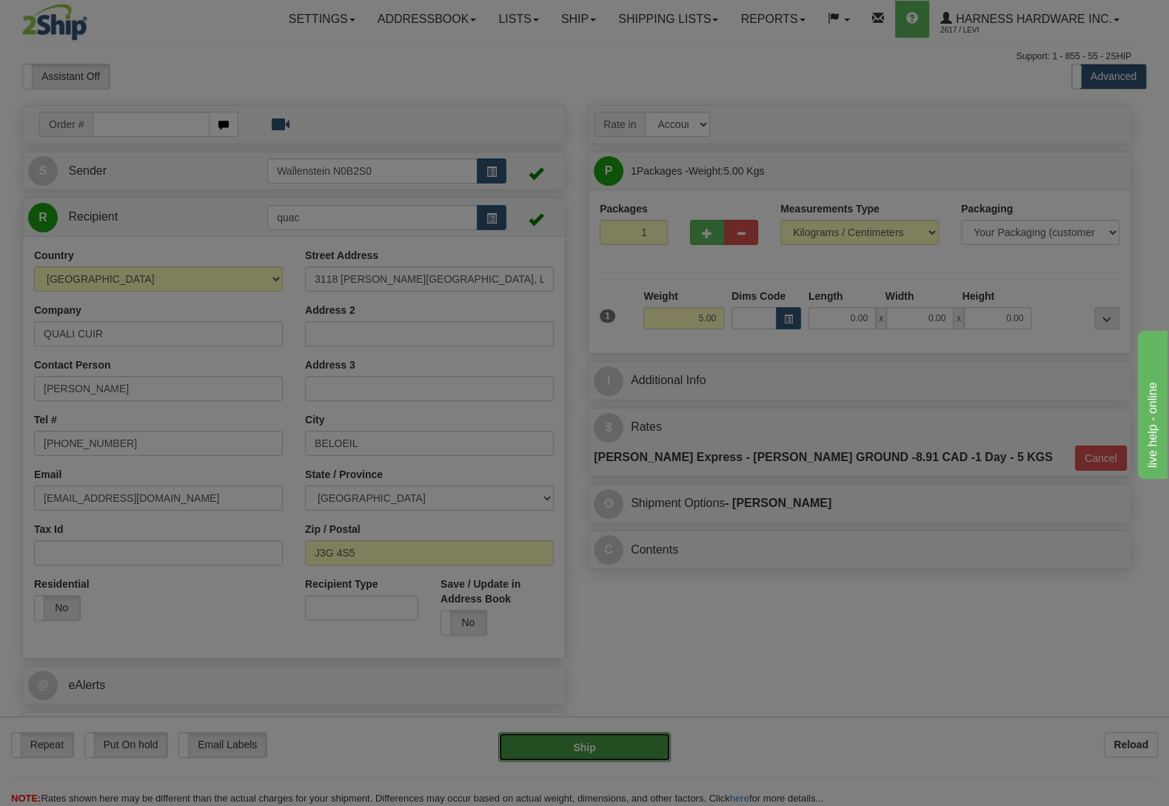
type input "DD"
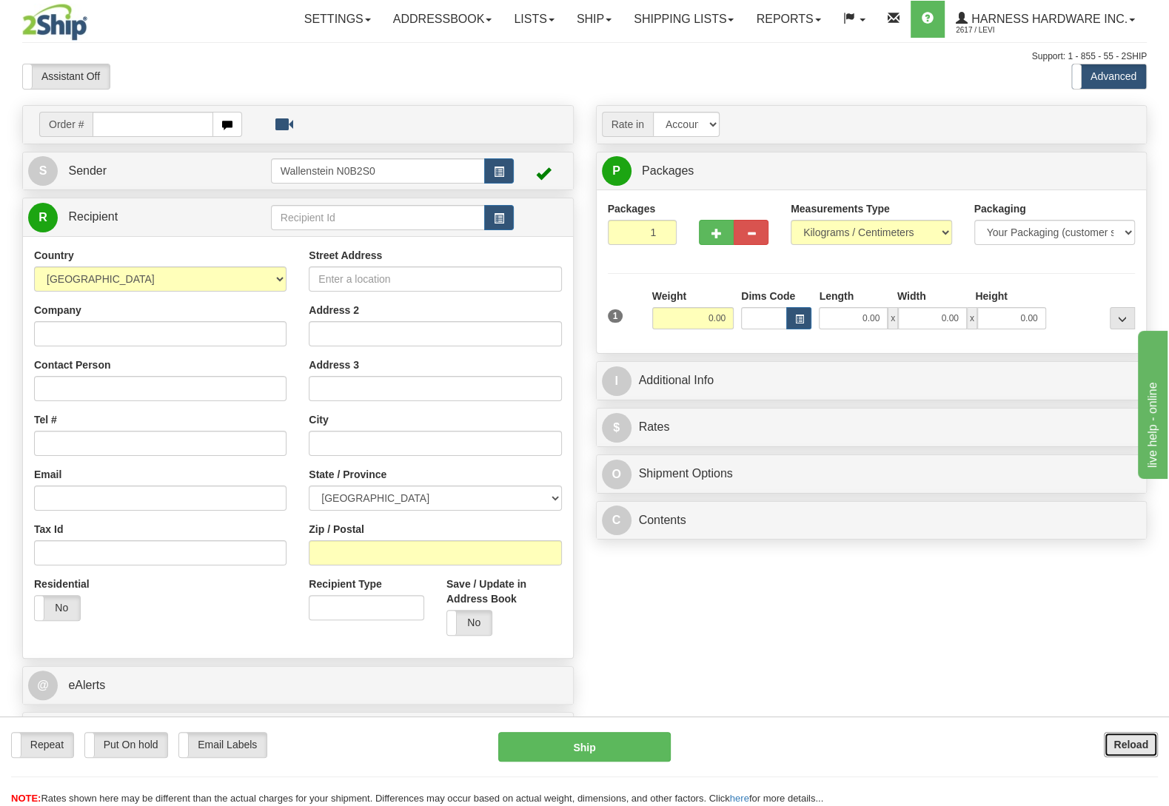
drag, startPoint x: 1132, startPoint y: 751, endPoint x: 981, endPoint y: 681, distance: 165.9
click at [1132, 751] on button "Reload" at bounding box center [1131, 744] width 54 height 25
click at [311, 214] on div "Toggle navigation Settings Shipping Preferences Fields Preferences New" at bounding box center [584, 417] width 1169 height 834
click at [311, 214] on input "text" at bounding box center [378, 217] width 214 height 25
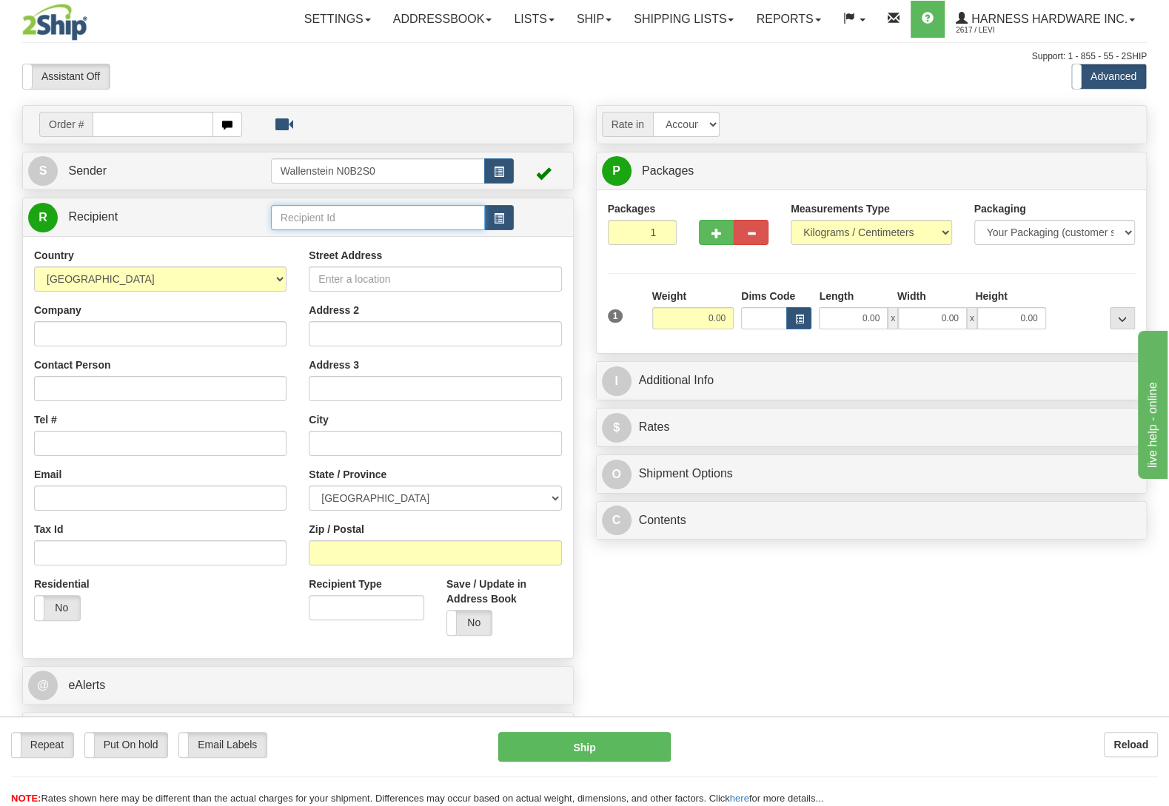
click at [311, 214] on input "text" at bounding box center [378, 217] width 214 height 25
type input "ANDB"
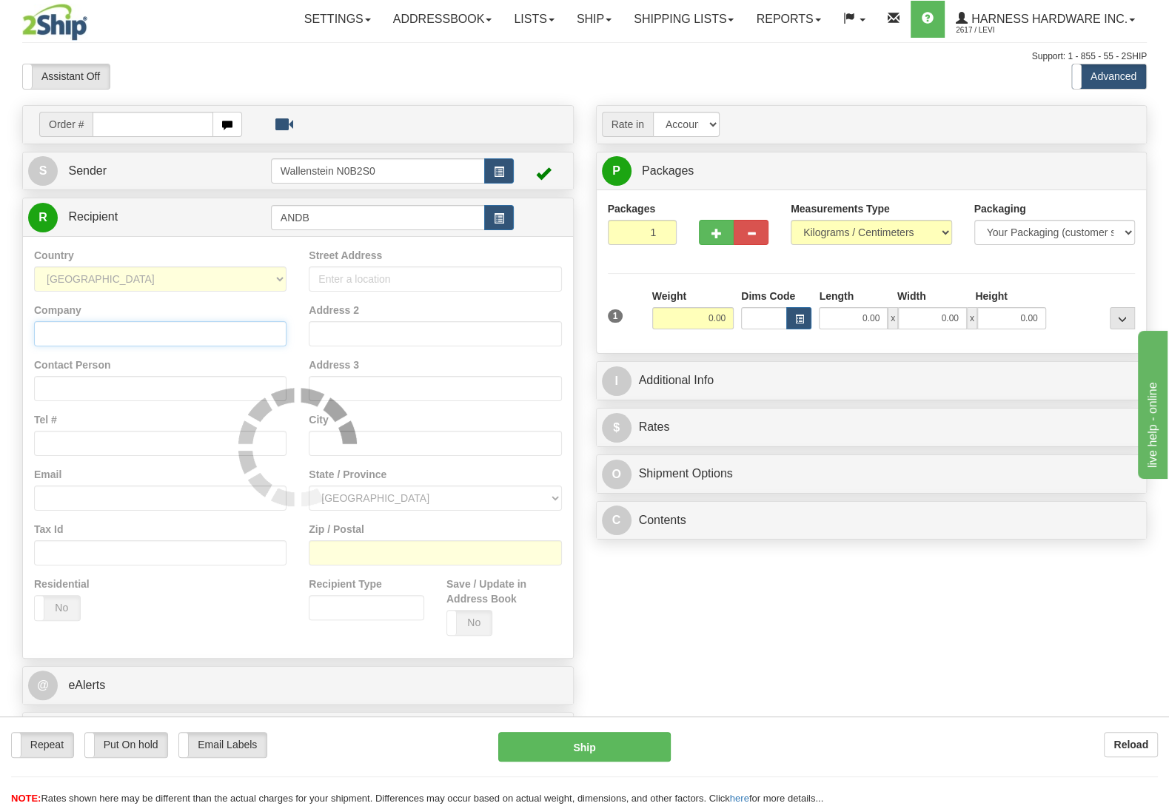
click at [159, 332] on input "Company" at bounding box center [160, 333] width 252 height 25
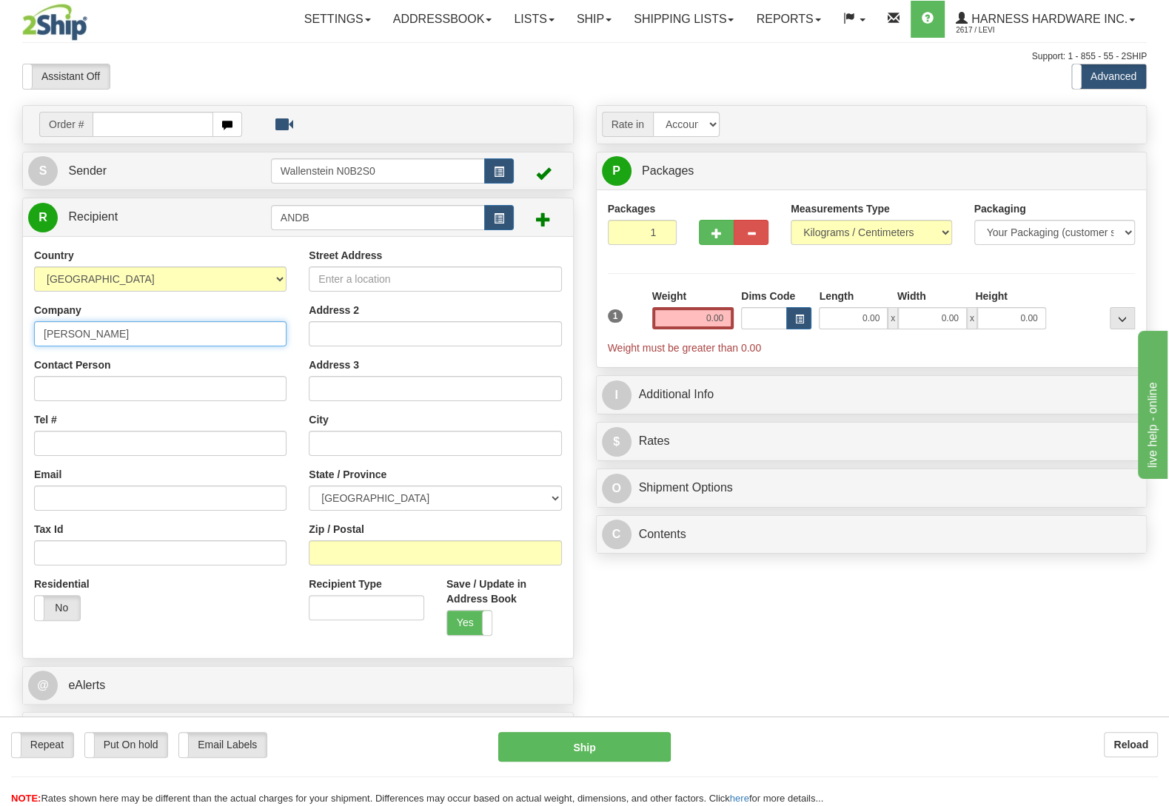
type input "Andrew B Martin"
click at [126, 386] on input "Contact Person" at bounding box center [160, 388] width 252 height 25
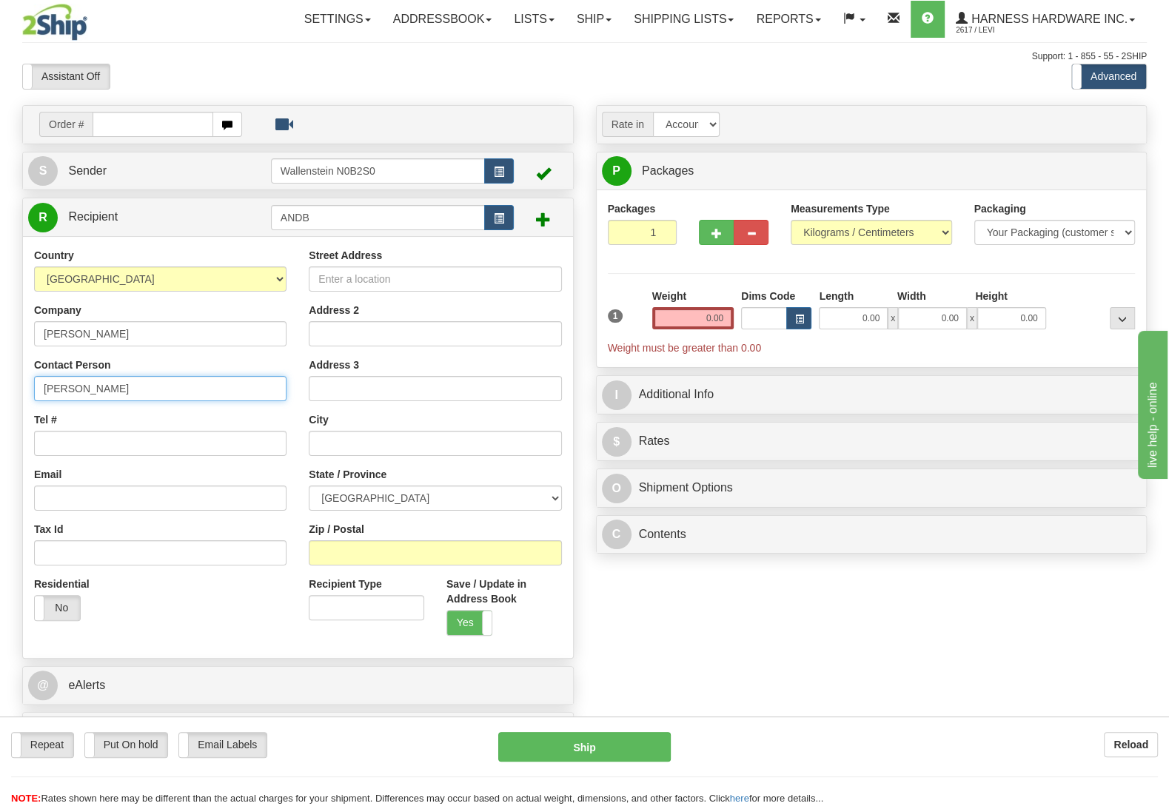
type input "Andrew B Martin"
click at [365, 570] on div "Street Address Address 2 Address 3 City State / Province ALBERTA BRITISH COLUMB…" at bounding box center [435, 447] width 275 height 399
click at [370, 554] on input "Zip / Postal" at bounding box center [435, 552] width 252 height 25
type input "N0B 2T0"
click at [625, 598] on div "Order # S Sender" at bounding box center [584, 432] width 1147 height 654
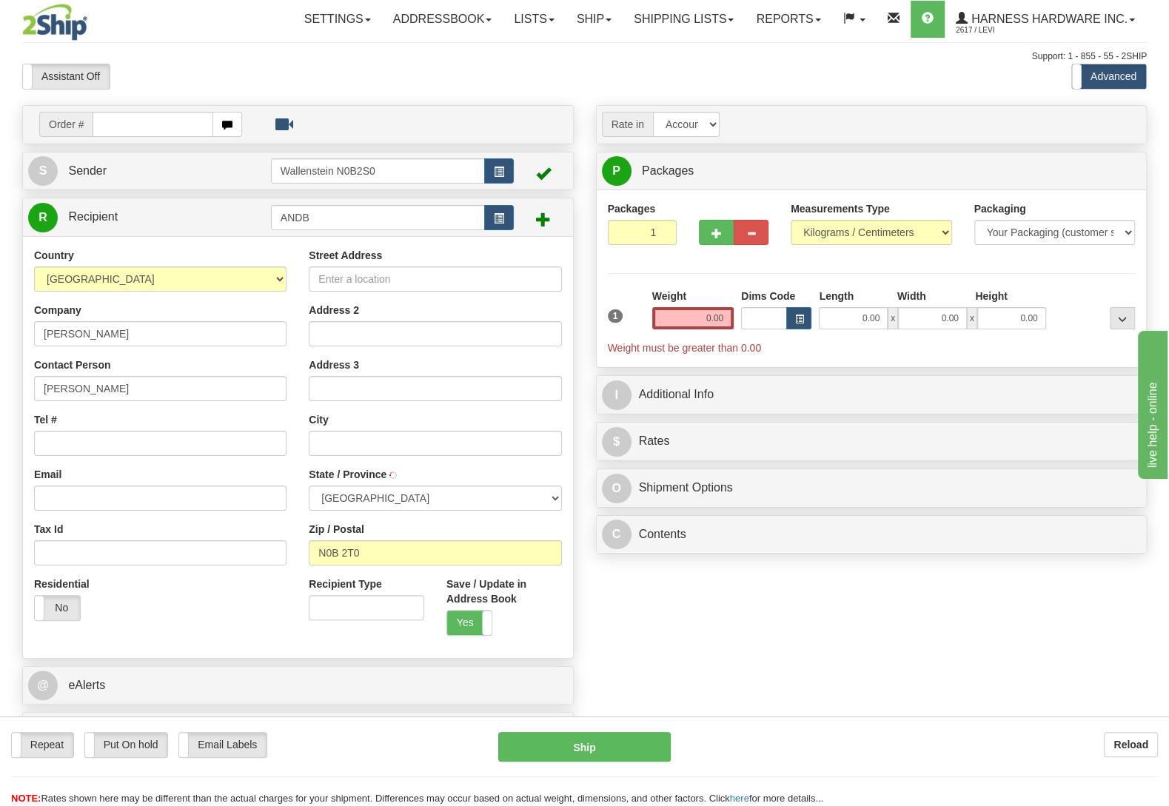
type input "WELLESLEY"
select select "ON"
click at [345, 287] on input "Street Address" at bounding box center [435, 278] width 252 height 25
type input "2426 Hackbart RD"
click at [61, 440] on input "Tel #" at bounding box center [160, 443] width 252 height 25
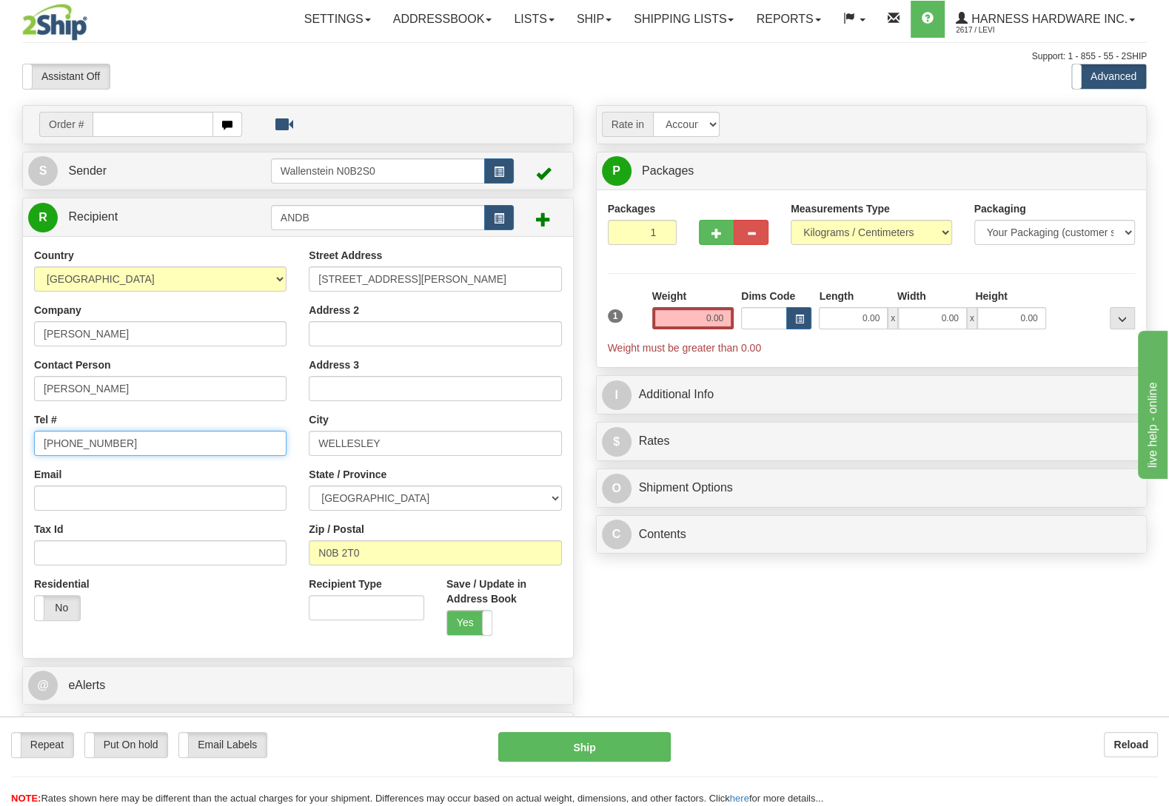
type input "(226)753-5661"
click at [726, 619] on div "Order # S Sender" at bounding box center [584, 432] width 1147 height 654
click at [671, 318] on input "0.00" at bounding box center [692, 318] width 81 height 22
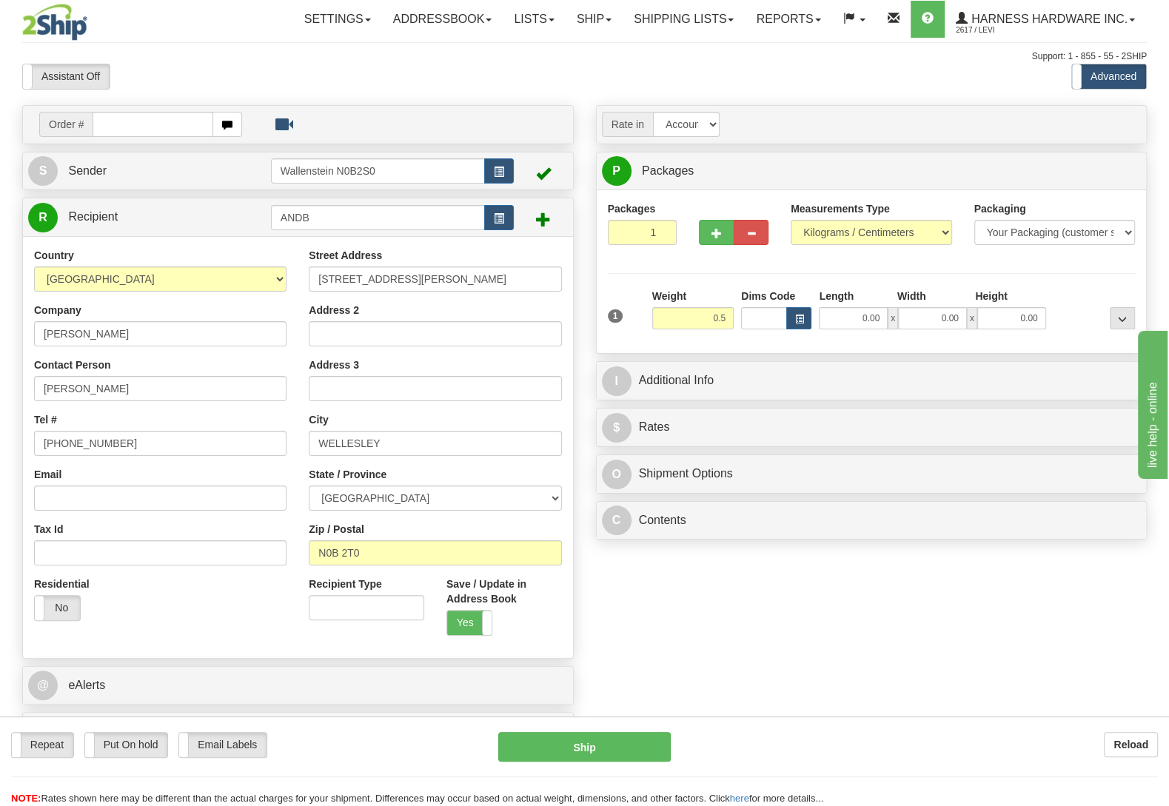
click at [1062, 289] on div "Packages 1 1 Measurements Type" at bounding box center [872, 271] width 528 height 141
type input "0.50"
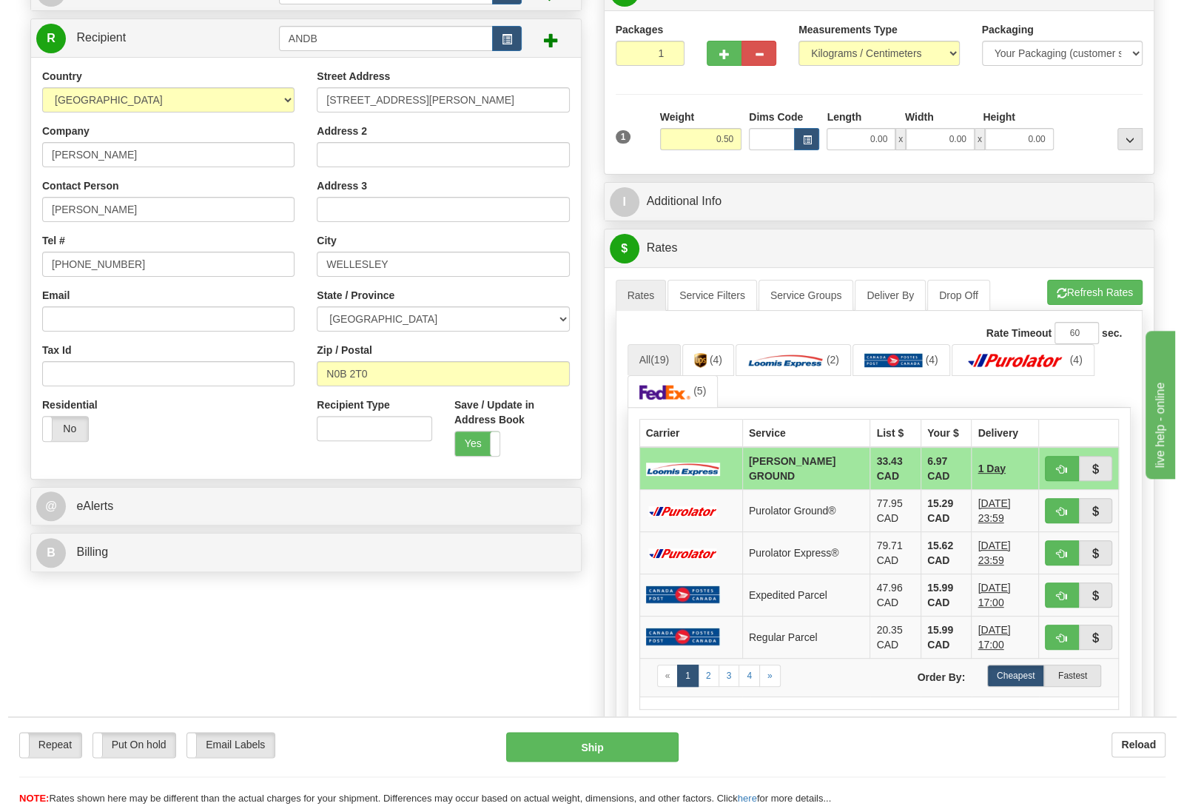
scroll to position [311, 0]
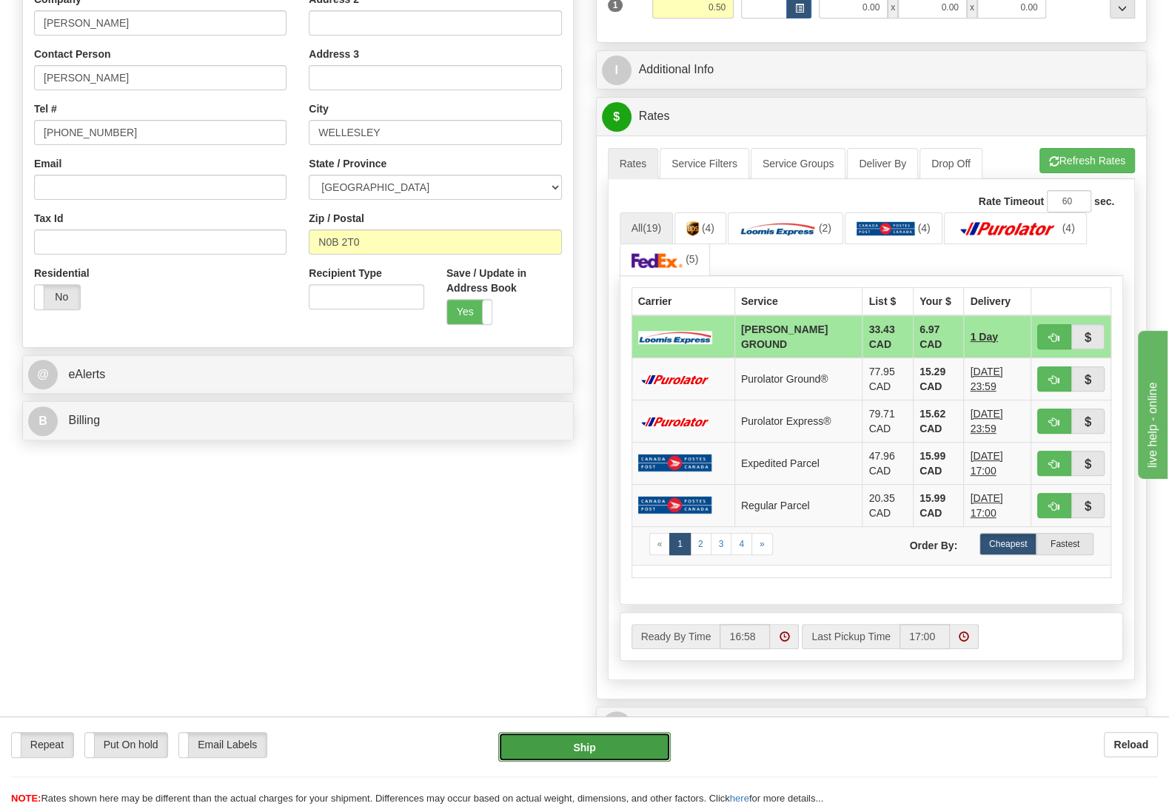
click at [652, 754] on button "Ship" at bounding box center [584, 747] width 172 height 30
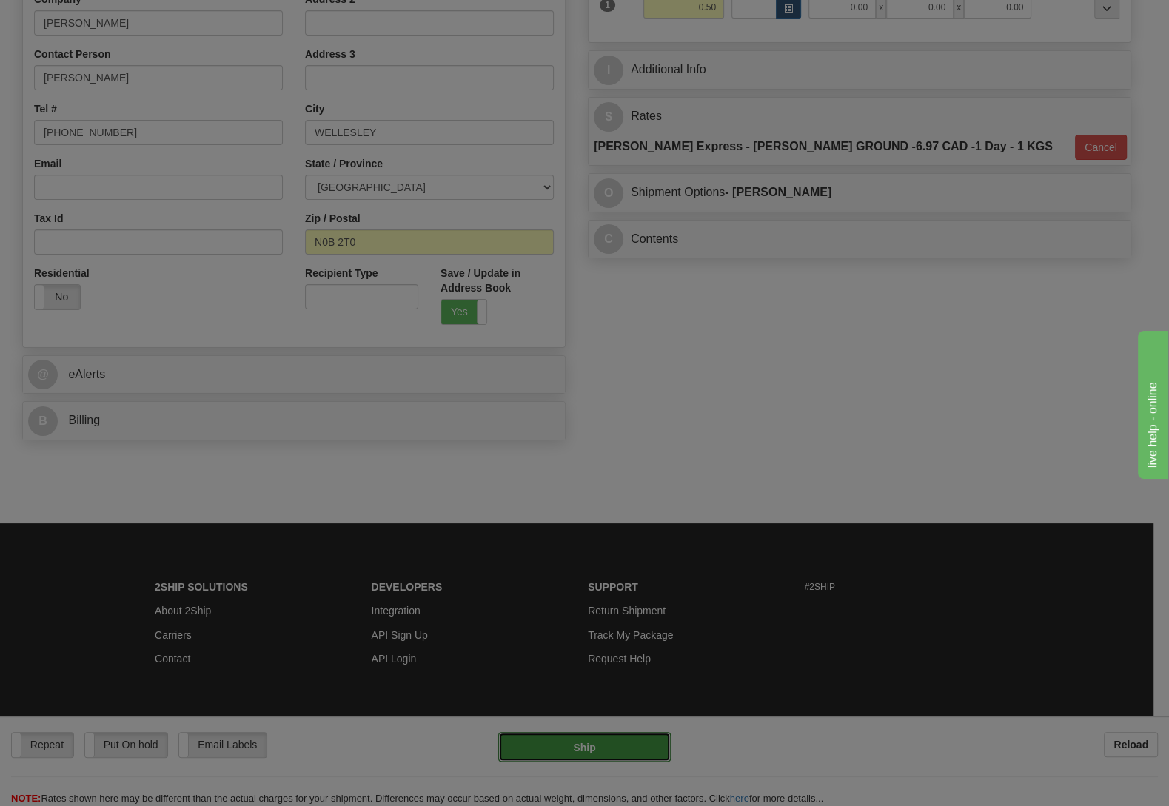
type input "DD"
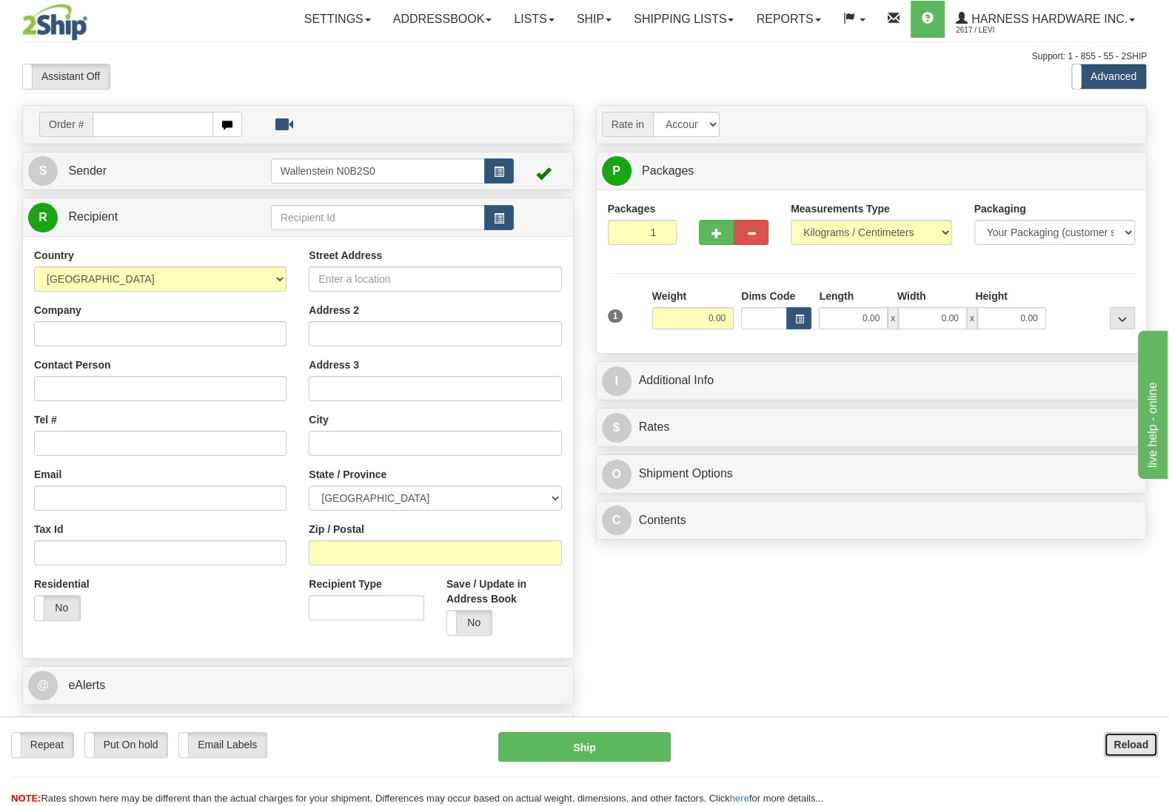
click at [1124, 751] on button "Reload" at bounding box center [1131, 744] width 54 height 25
click at [337, 226] on input "text" at bounding box center [378, 217] width 214 height 25
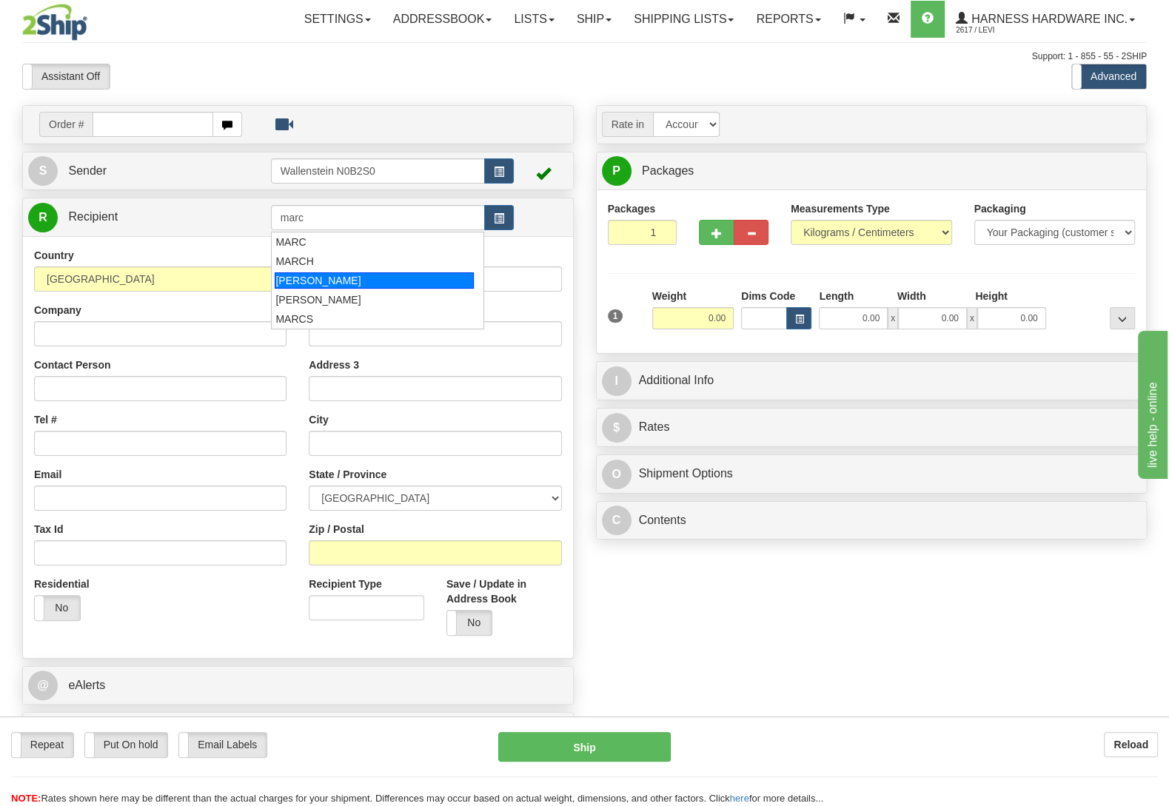
click at [377, 281] on div "[PERSON_NAME]" at bounding box center [374, 280] width 198 height 16
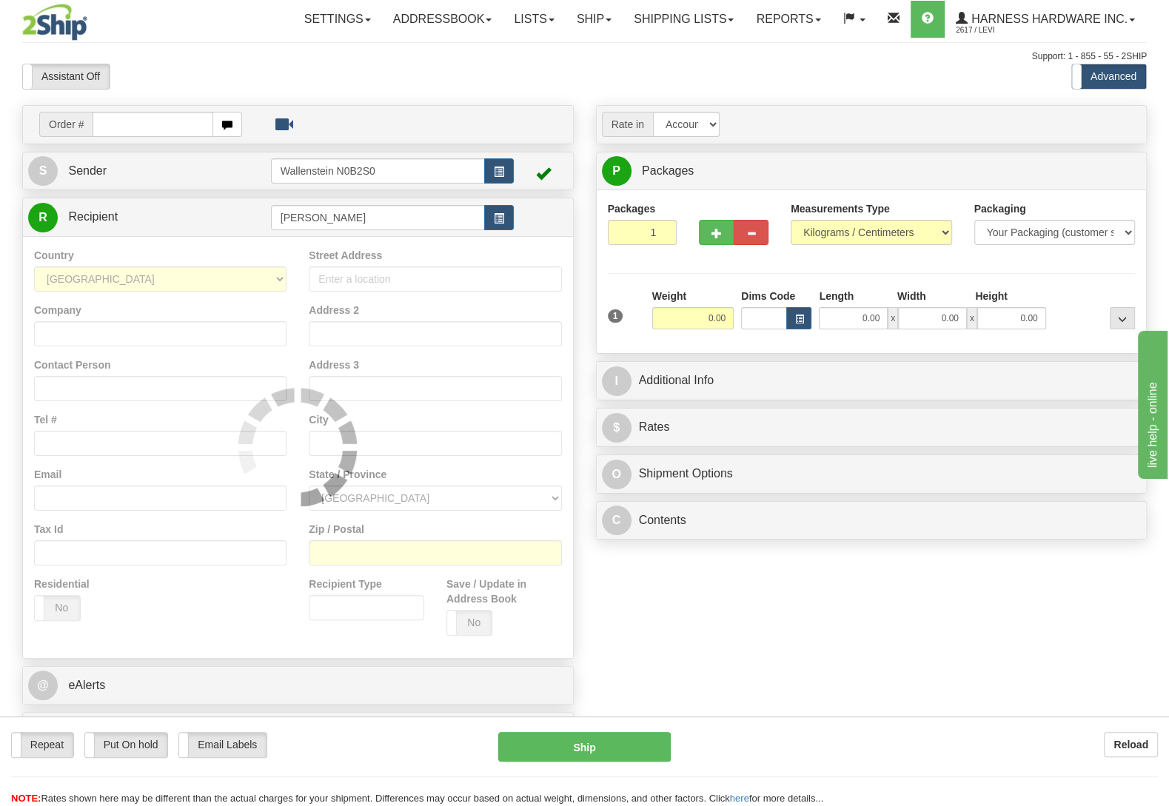
type input "[PERSON_NAME]"
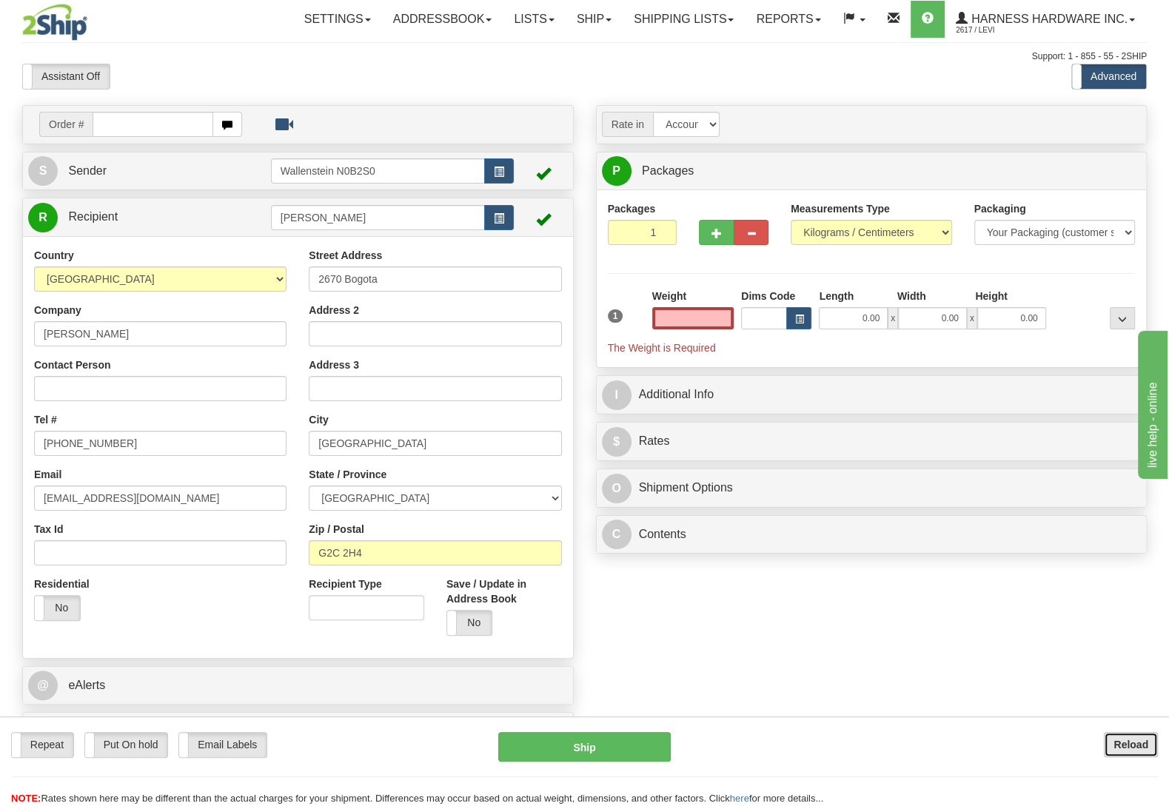
type input "0.00"
click at [1121, 748] on b "Reload" at bounding box center [1130, 745] width 35 height 12
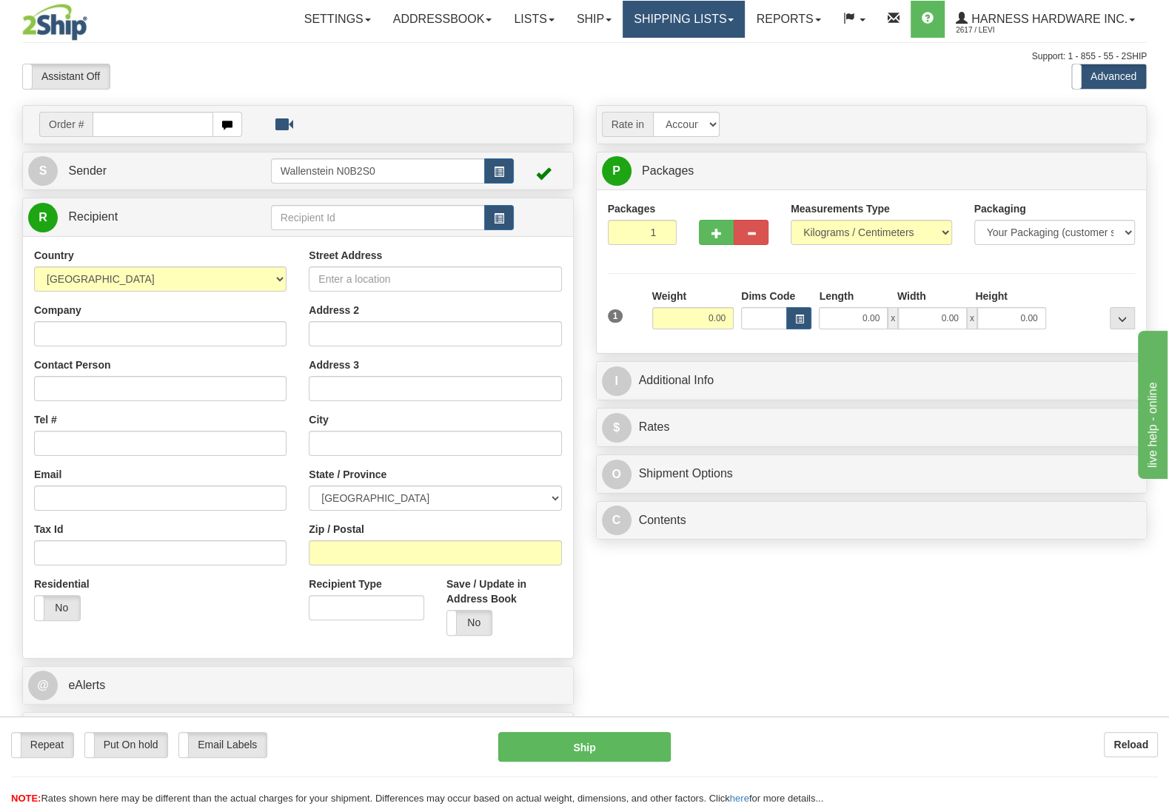
click at [676, 17] on link "Shipping lists" at bounding box center [683, 19] width 122 height 37
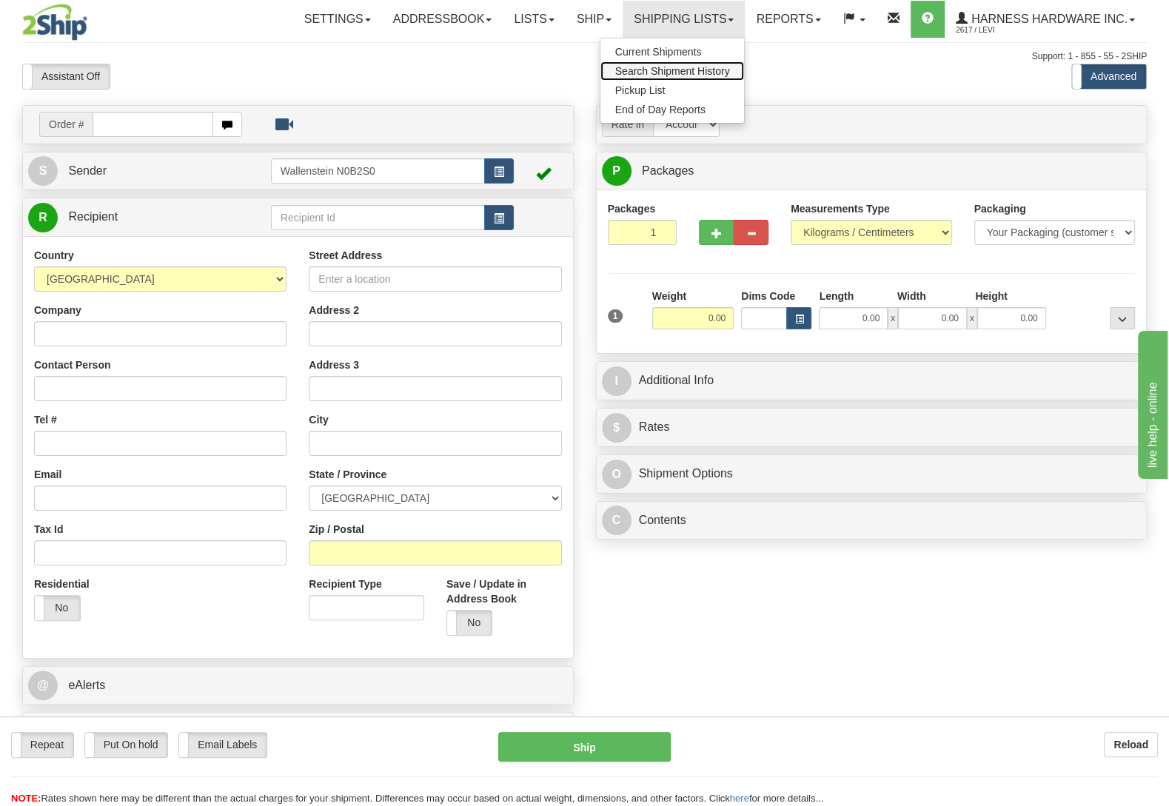
click at [665, 63] on link "Search Shipment History" at bounding box center [672, 70] width 144 height 19
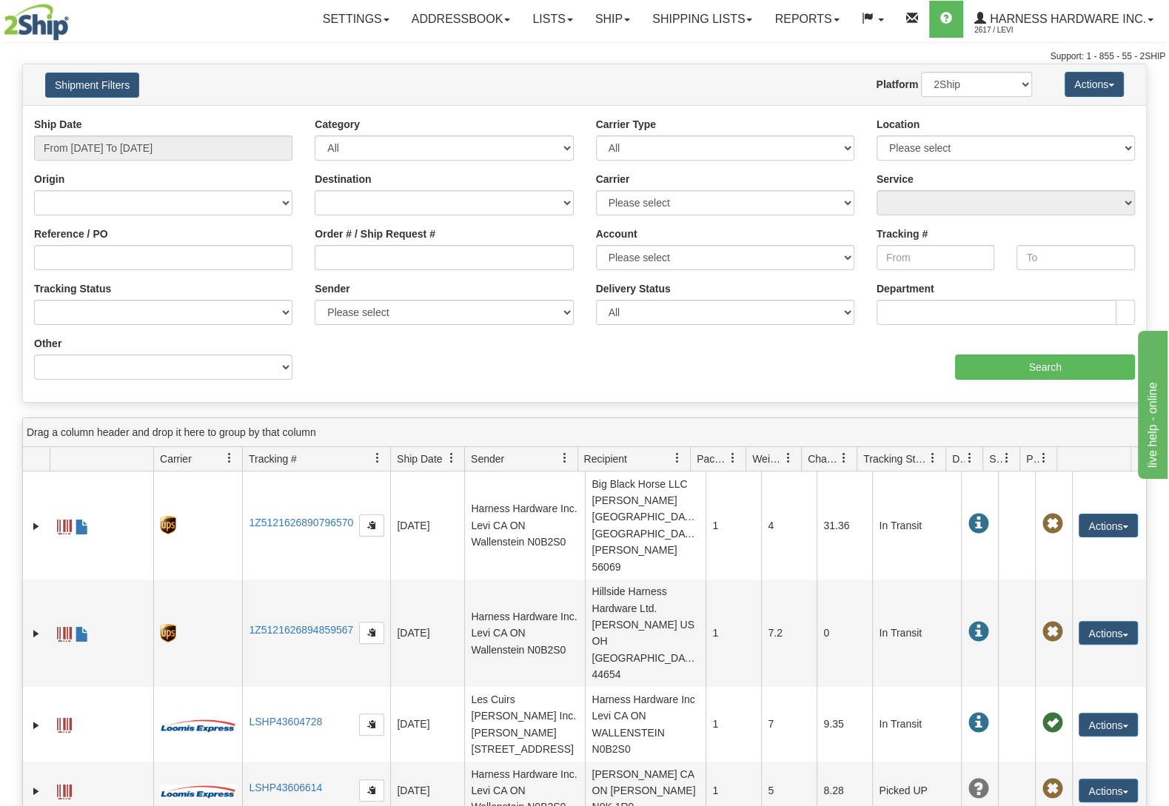
click at [1077, 355] on div "aaa Search" at bounding box center [866, 358] width 562 height 44
click at [1058, 358] on input "Search" at bounding box center [1045, 367] width 180 height 25
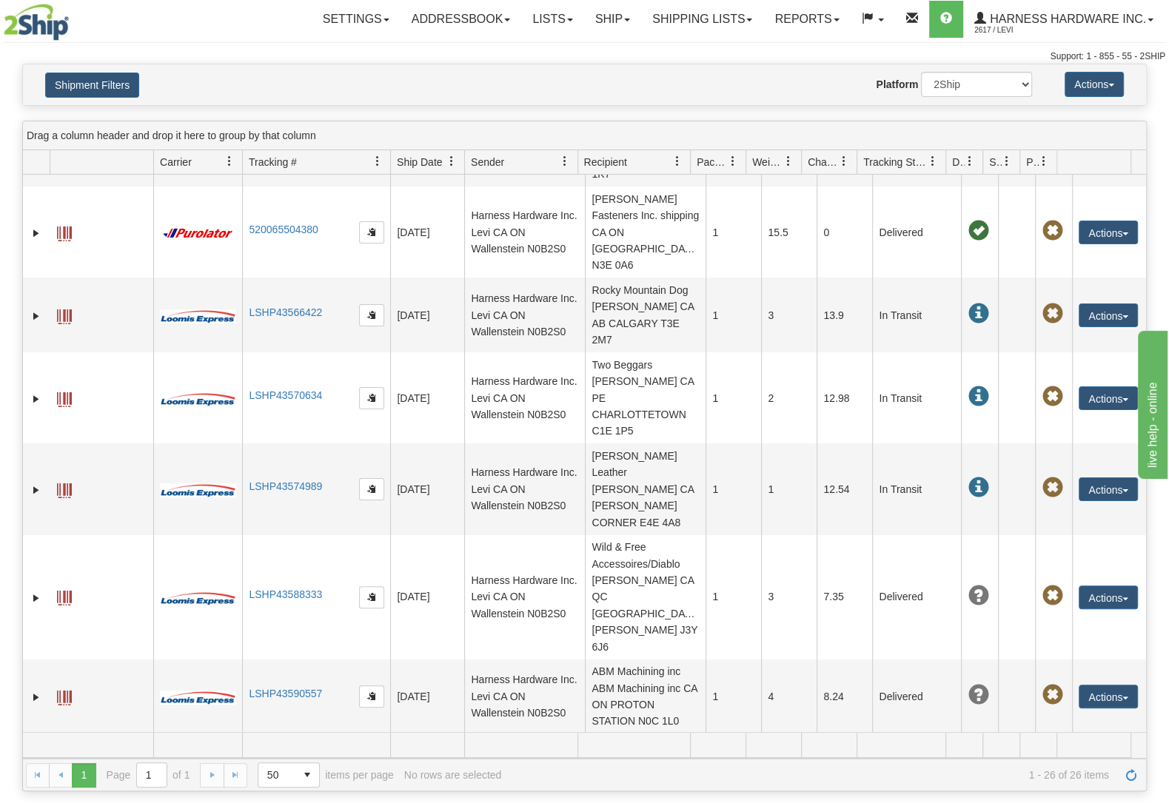
scroll to position [1132, 0]
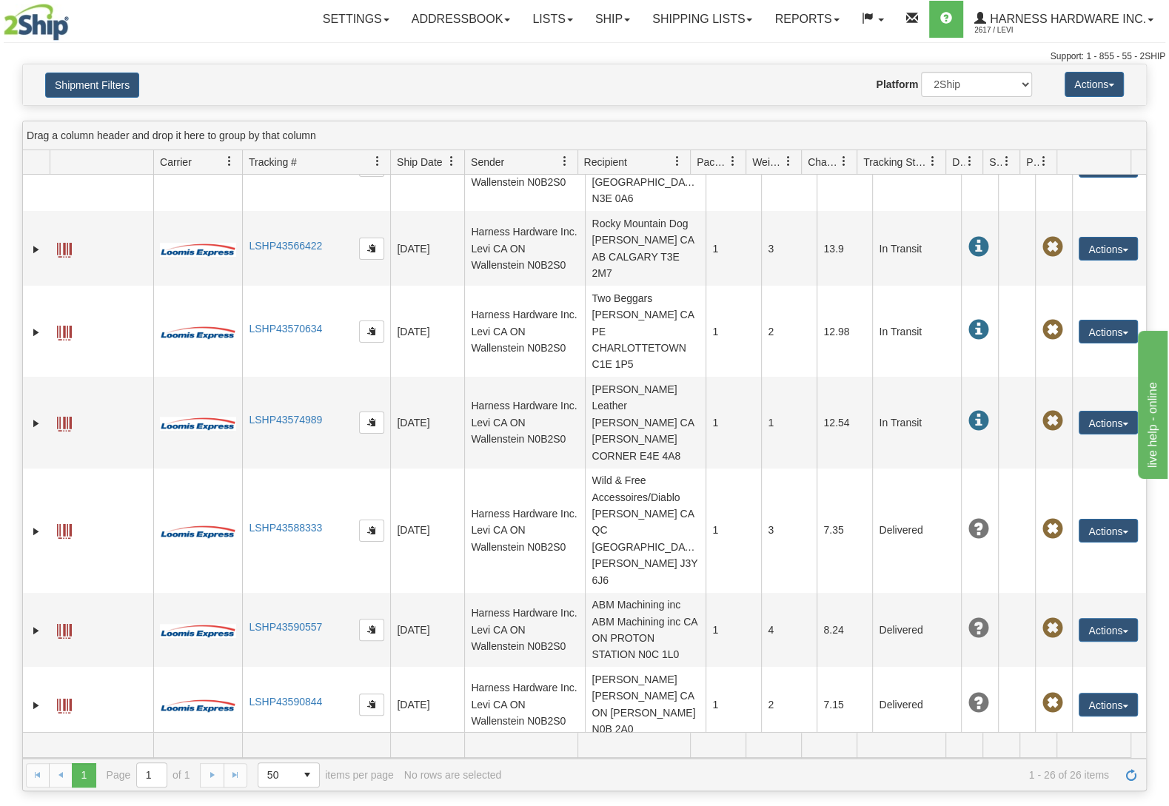
click at [1087, 776] on button "Actions" at bounding box center [1107, 788] width 59 height 24
click at [1070, 805] on link "Repeat" at bounding box center [1077, 814] width 118 height 19
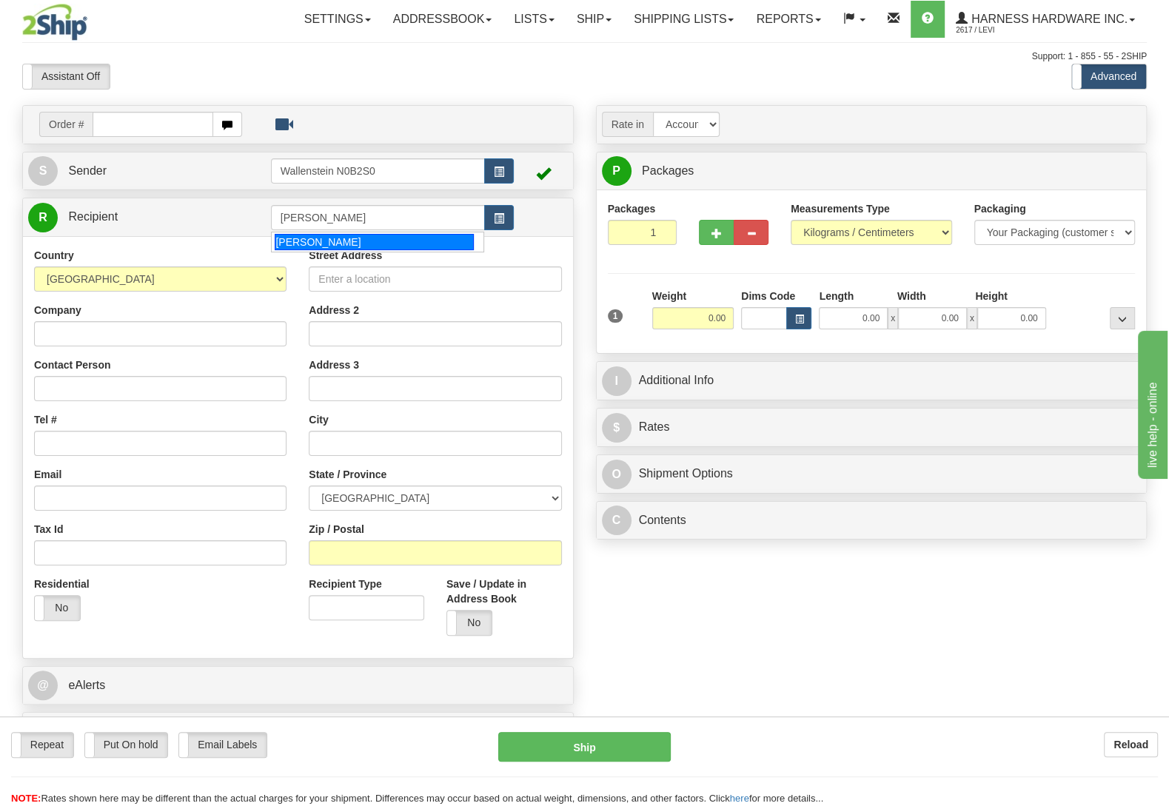
click at [380, 241] on div "[PERSON_NAME]" at bounding box center [374, 242] width 198 height 16
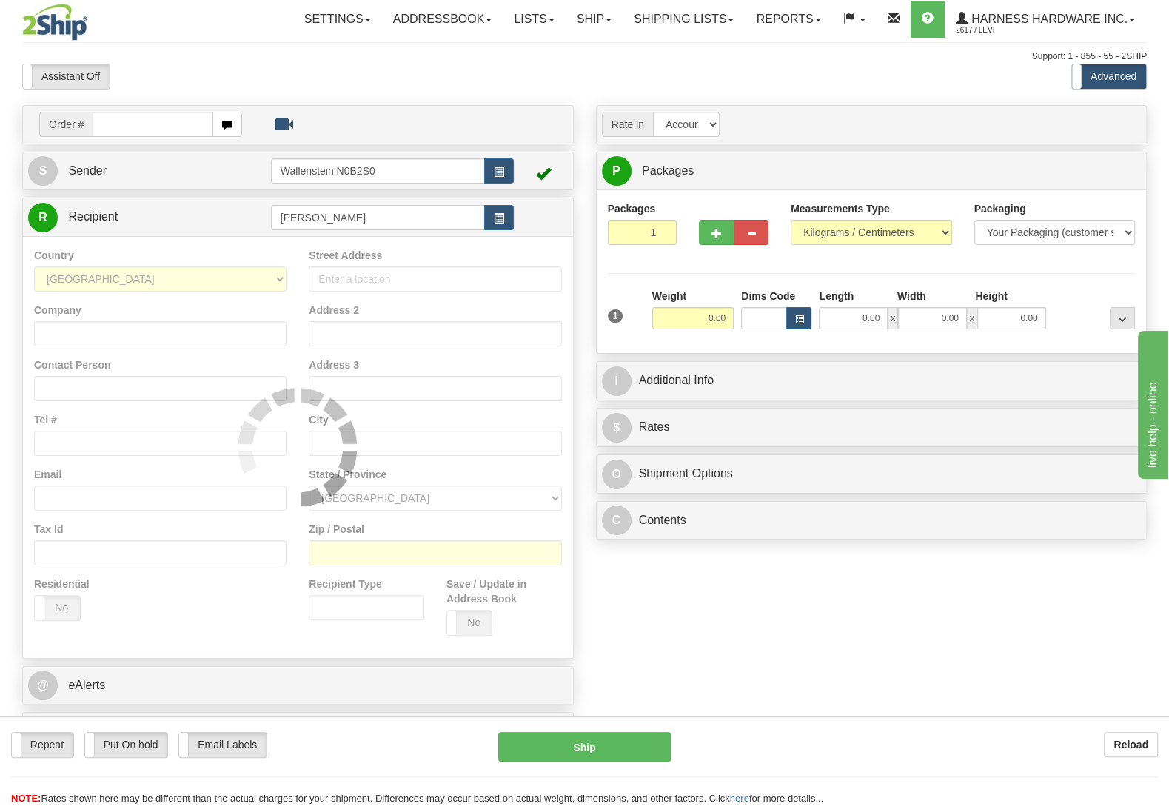
type input "[PERSON_NAME]"
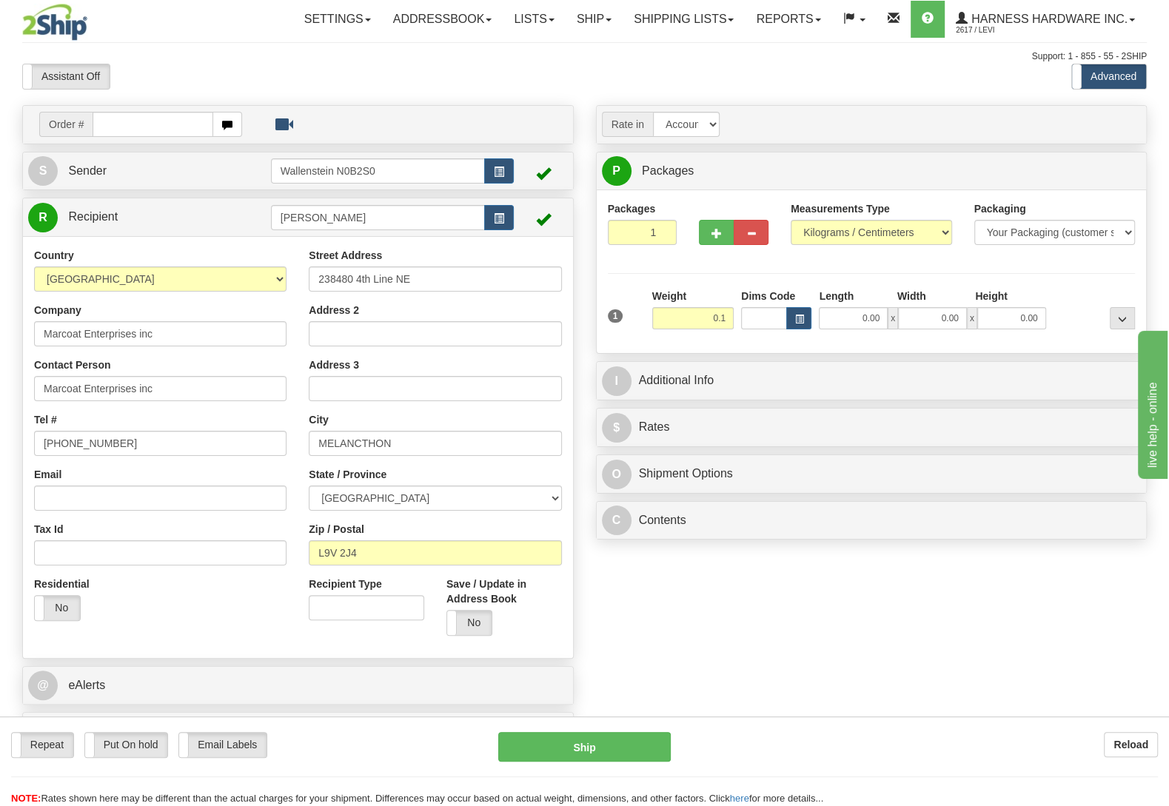
type input "0.10"
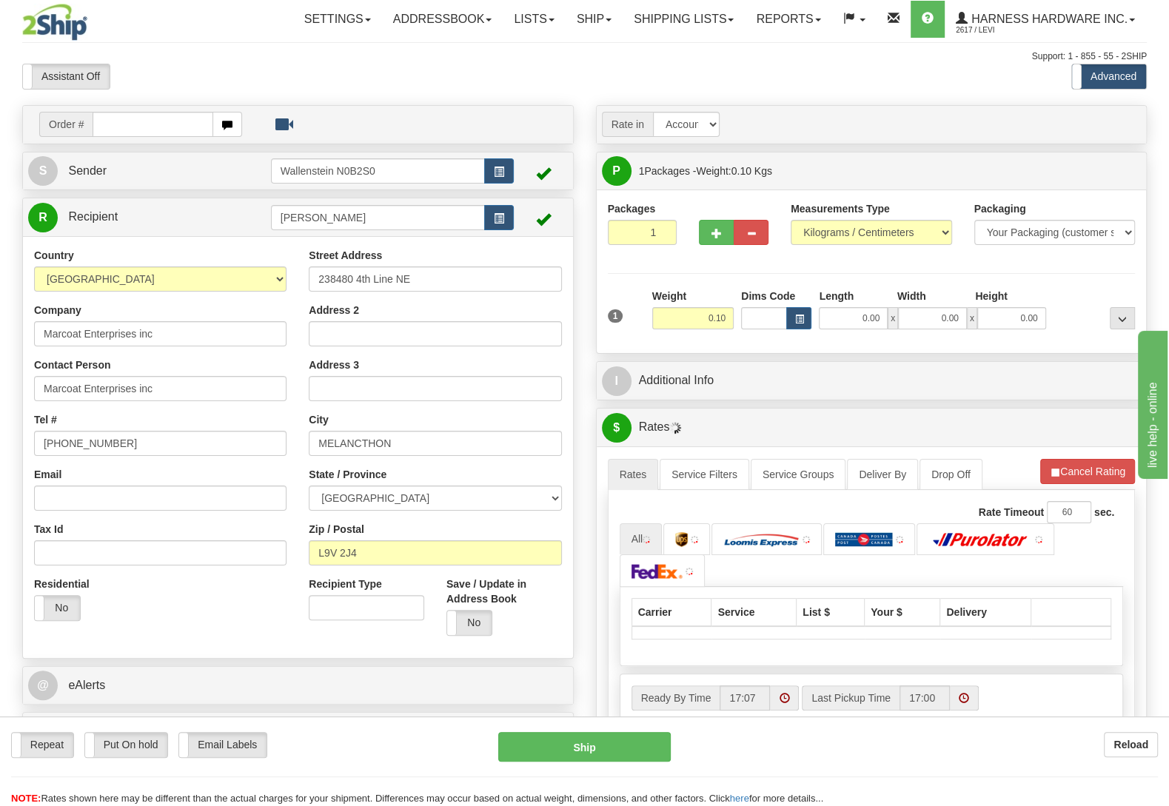
click at [1068, 285] on div "Packages 1 1 Measurements Type" at bounding box center [872, 271] width 528 height 141
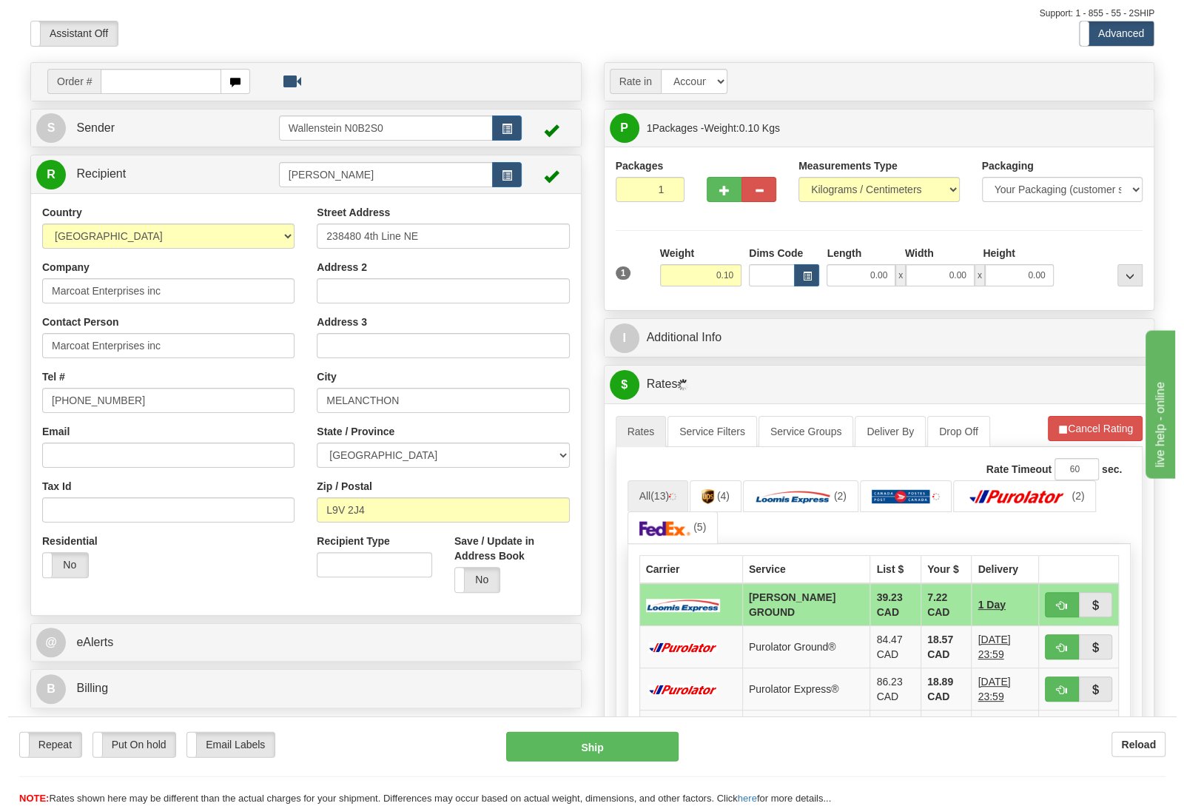
scroll to position [78, 0]
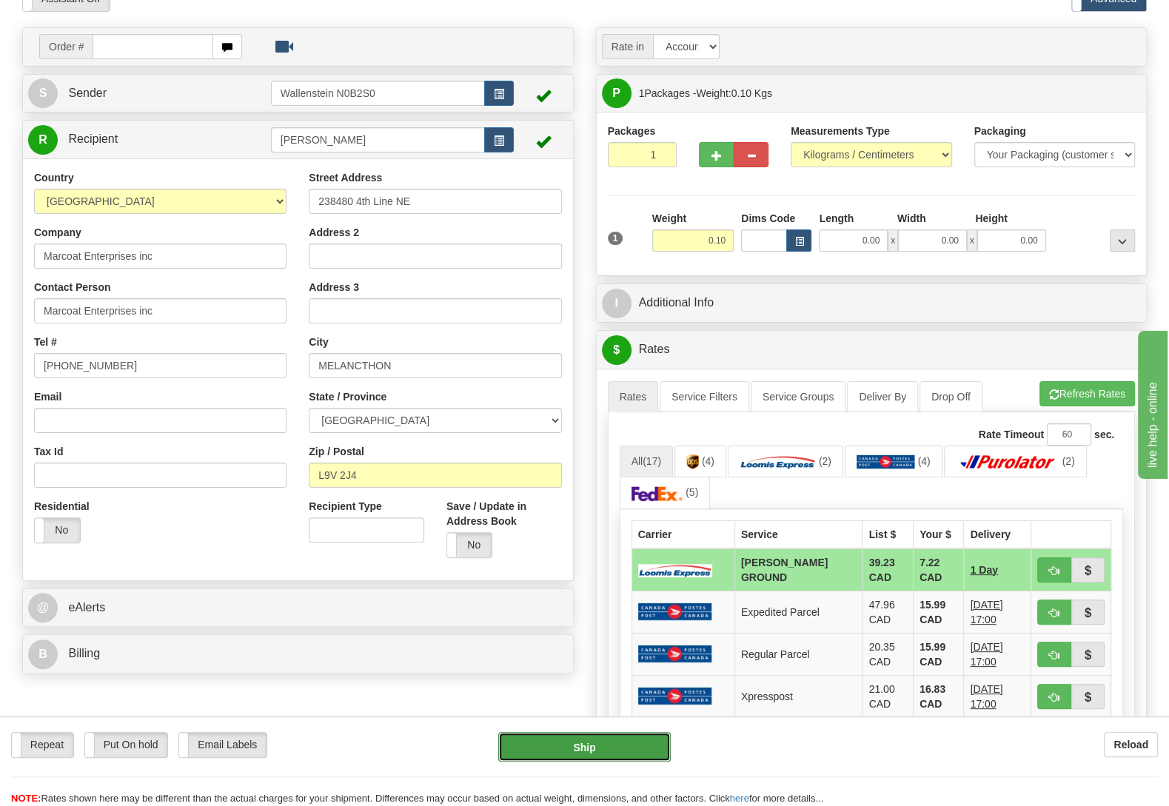
click at [513, 742] on button "Ship" at bounding box center [584, 747] width 172 height 30
type input "DD"
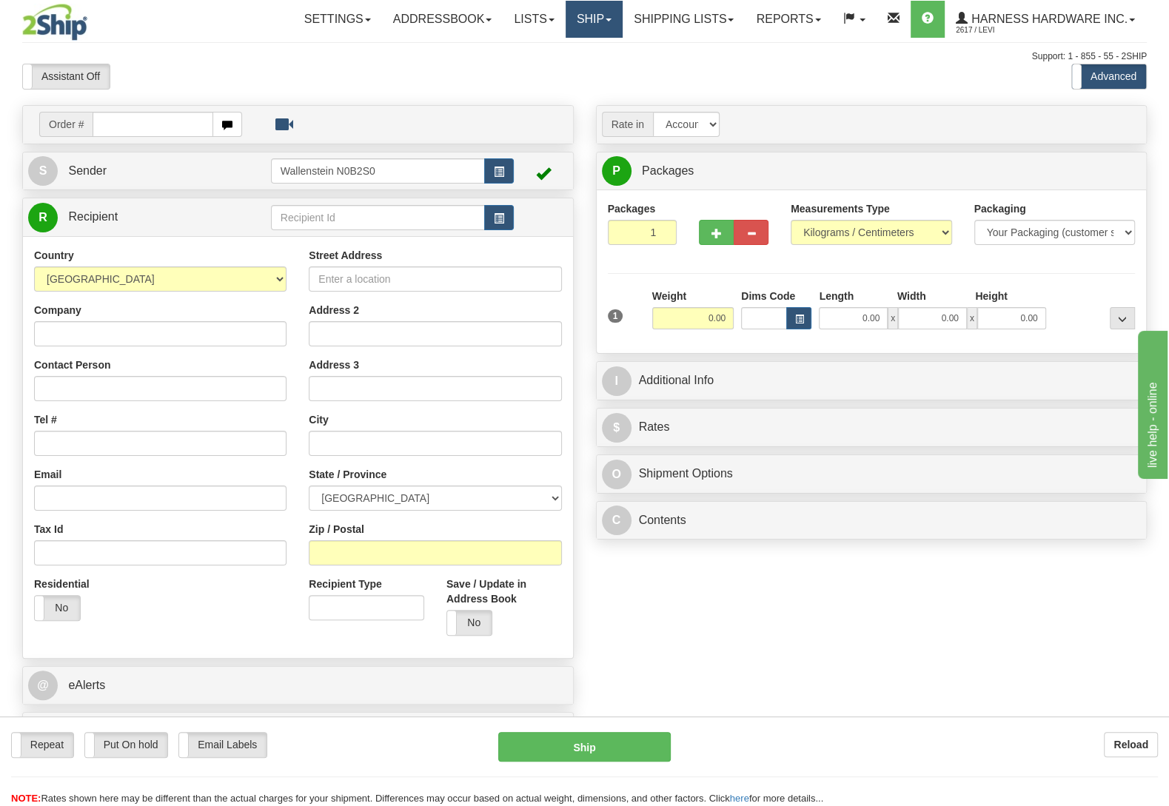
click at [568, 4] on link "Ship" at bounding box center [593, 19] width 57 height 37
click at [576, 65] on link "OnHold / Order Queue" at bounding box center [555, 70] width 134 height 19
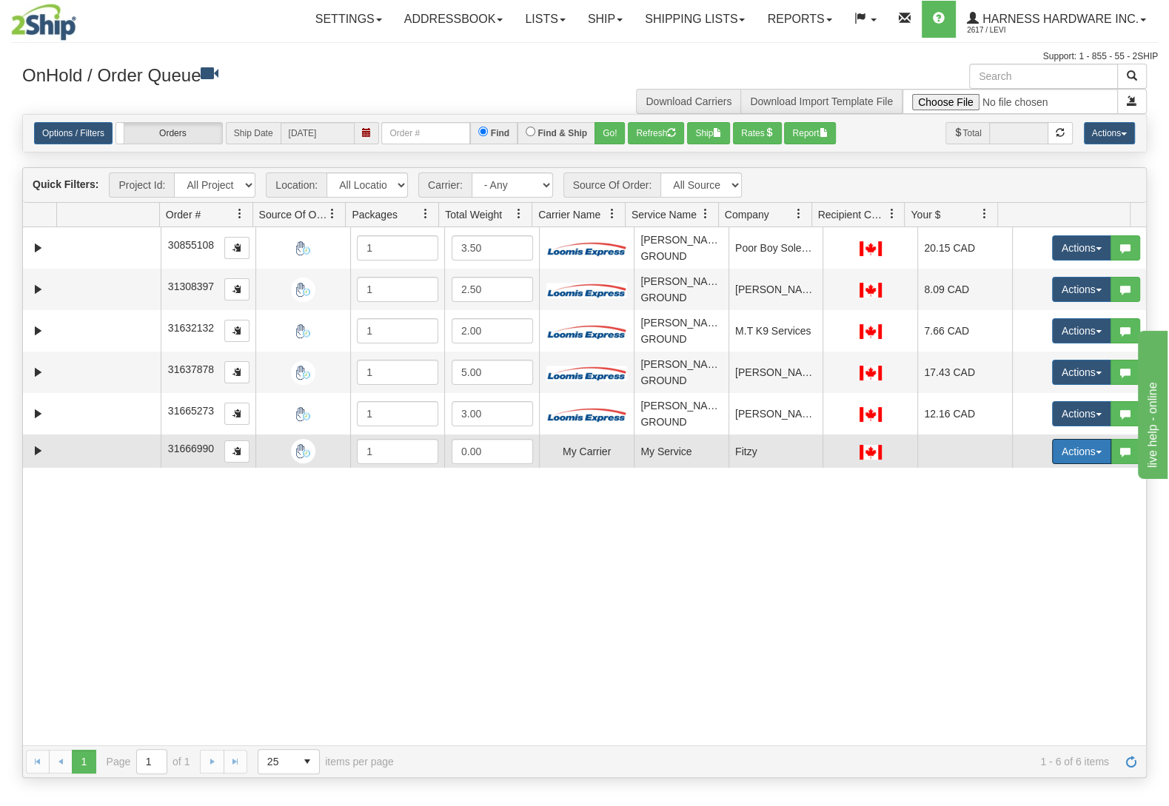
drag, startPoint x: 1066, startPoint y: 458, endPoint x: 1025, endPoint y: 472, distance: 43.1
click at [1065, 456] on button "Actions" at bounding box center [1081, 451] width 59 height 25
click at [1014, 554] on span "Delete" at bounding box center [1027, 557] width 40 height 12
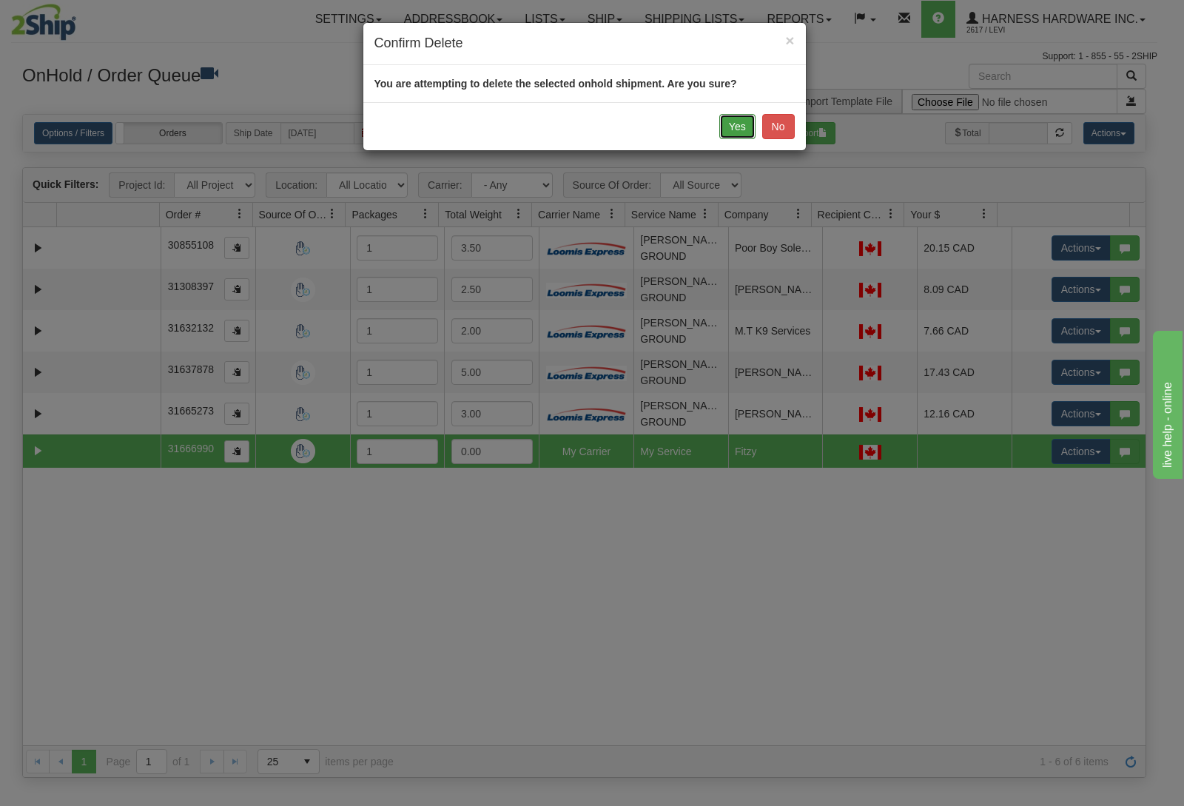
click at [739, 117] on button "Yes" at bounding box center [737, 126] width 36 height 25
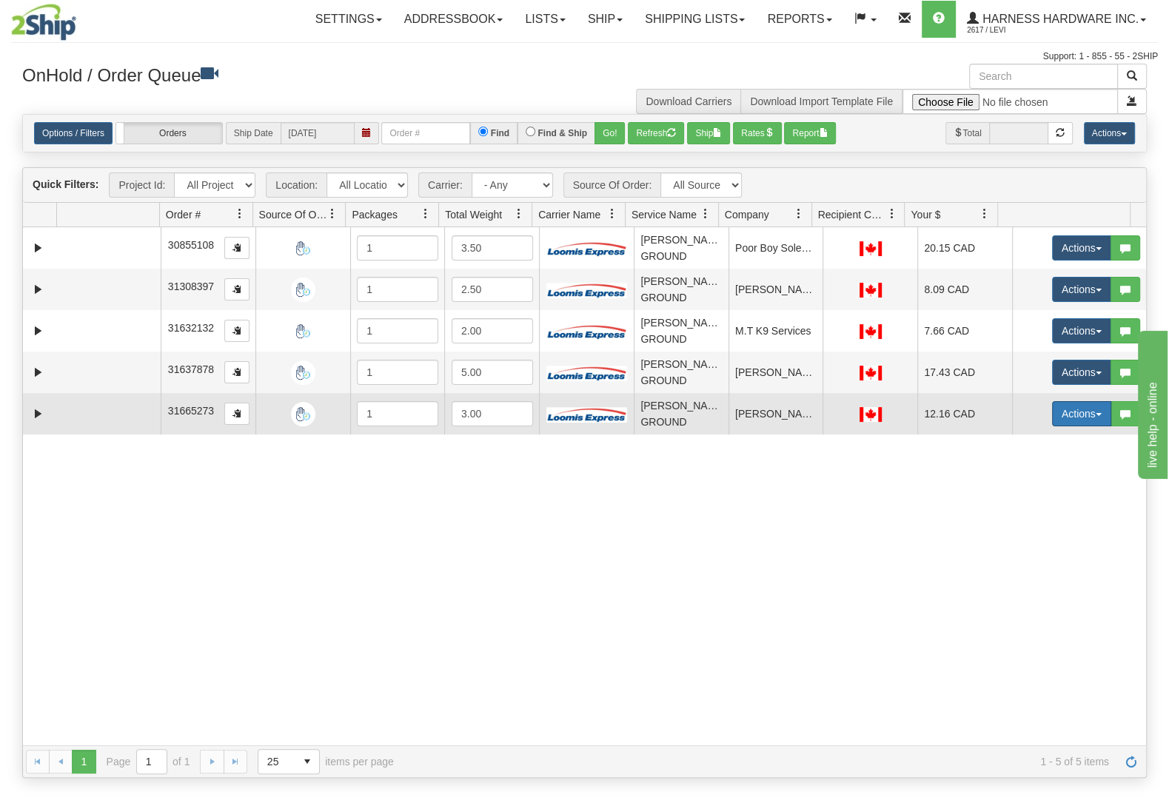
click at [1058, 422] on button "Actions" at bounding box center [1081, 413] width 59 height 25
click at [1026, 506] on link "Ship" at bounding box center [1051, 499] width 118 height 19
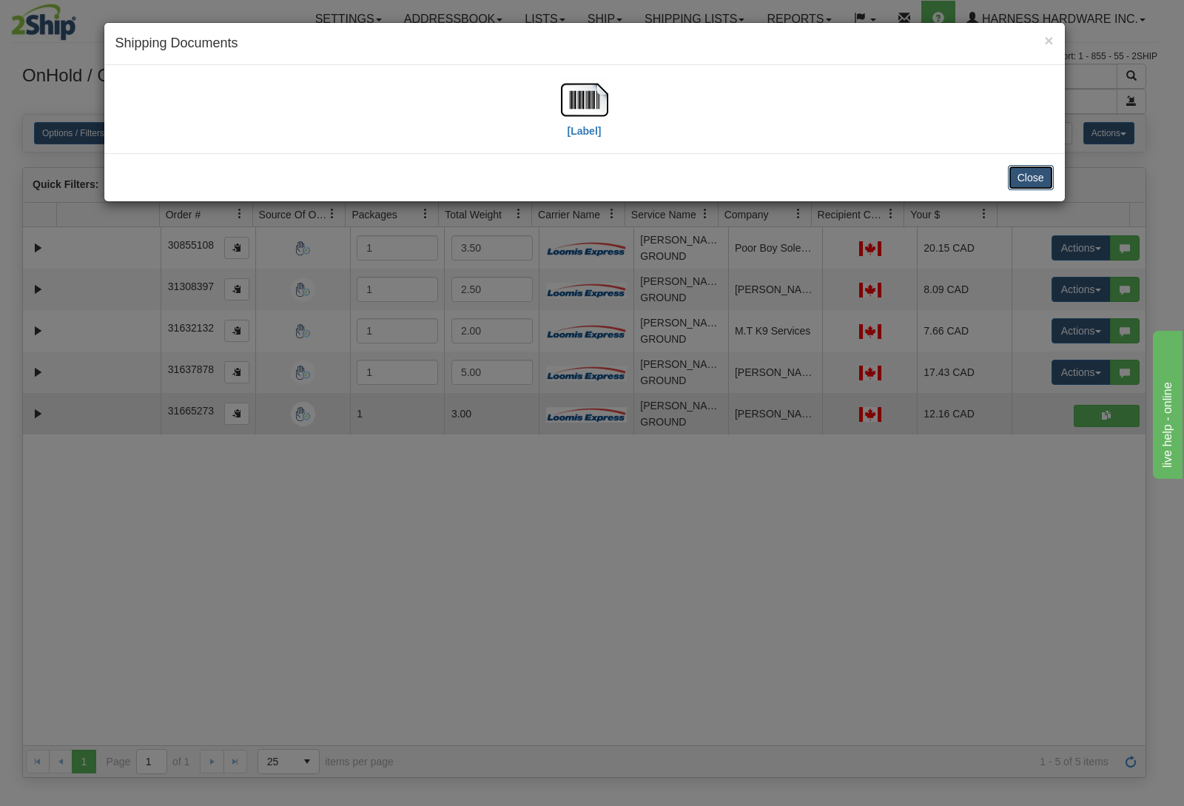
click at [1026, 172] on button "Close" at bounding box center [1031, 177] width 46 height 25
